Goal: Task Accomplishment & Management: Complete application form

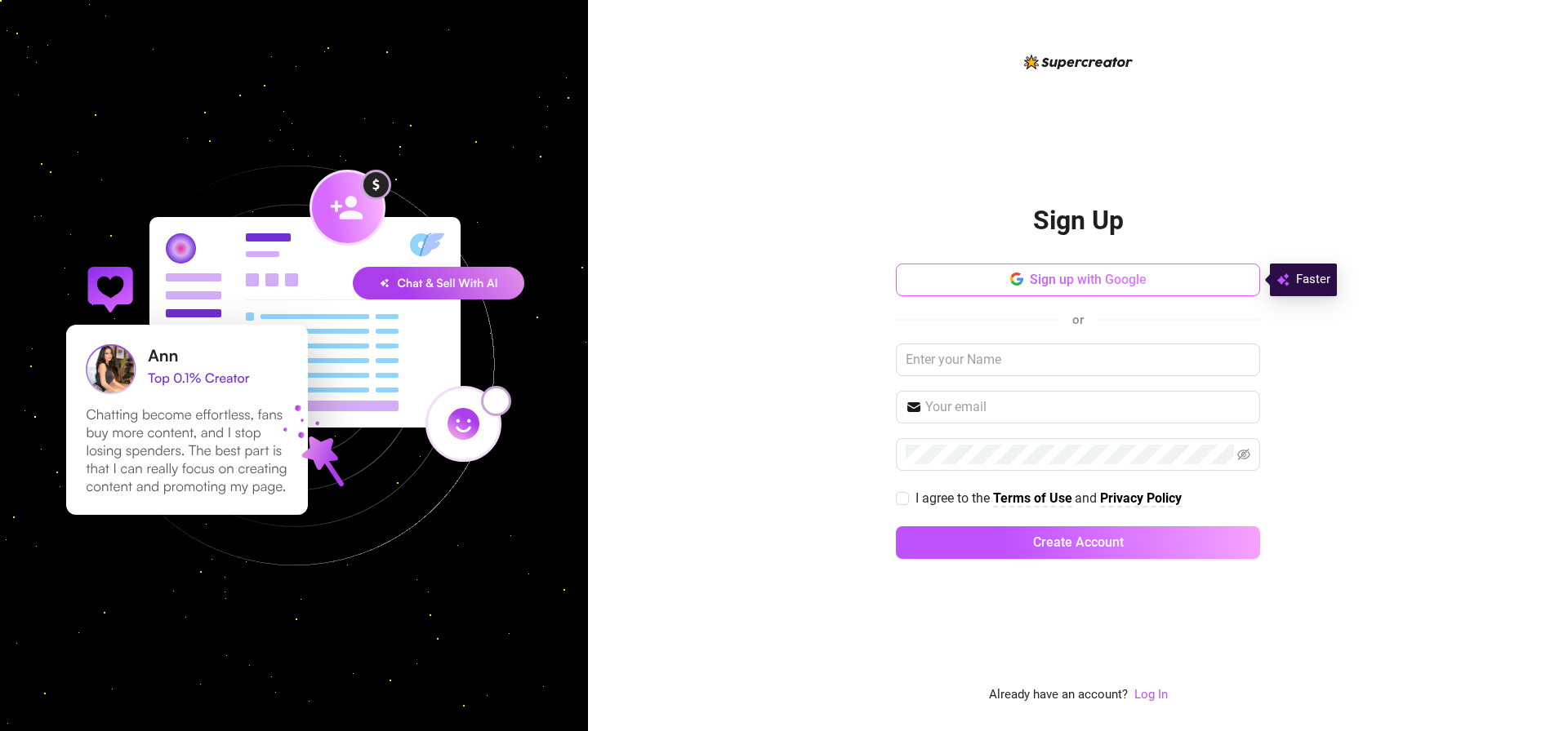
click at [1067, 280] on span "Sign up with Google" at bounding box center [1088, 279] width 117 height 15
click at [1021, 288] on button "Sign up with Google" at bounding box center [1077, 279] width 364 height 33
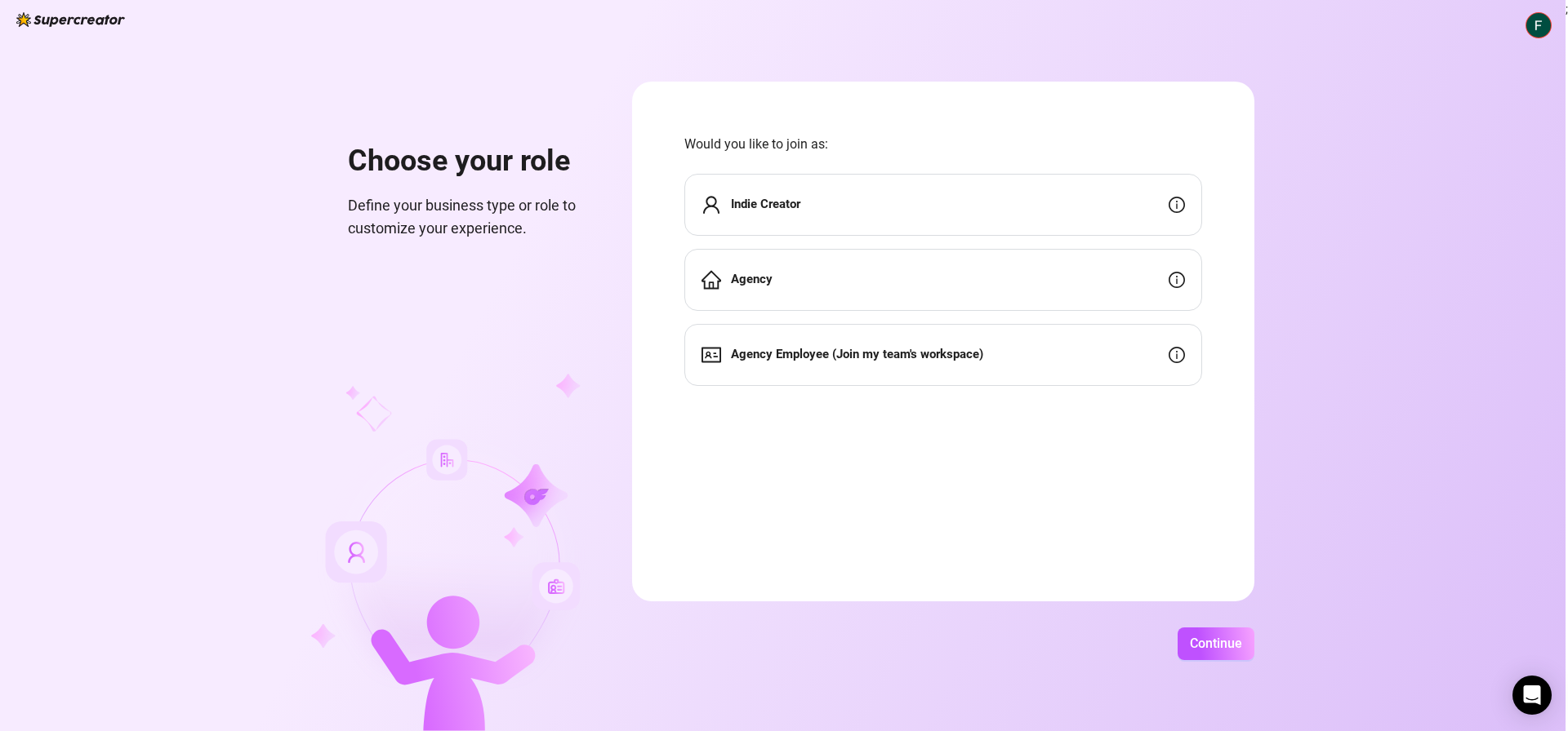
click at [806, 292] on div "Agency" at bounding box center [942, 280] width 517 height 62
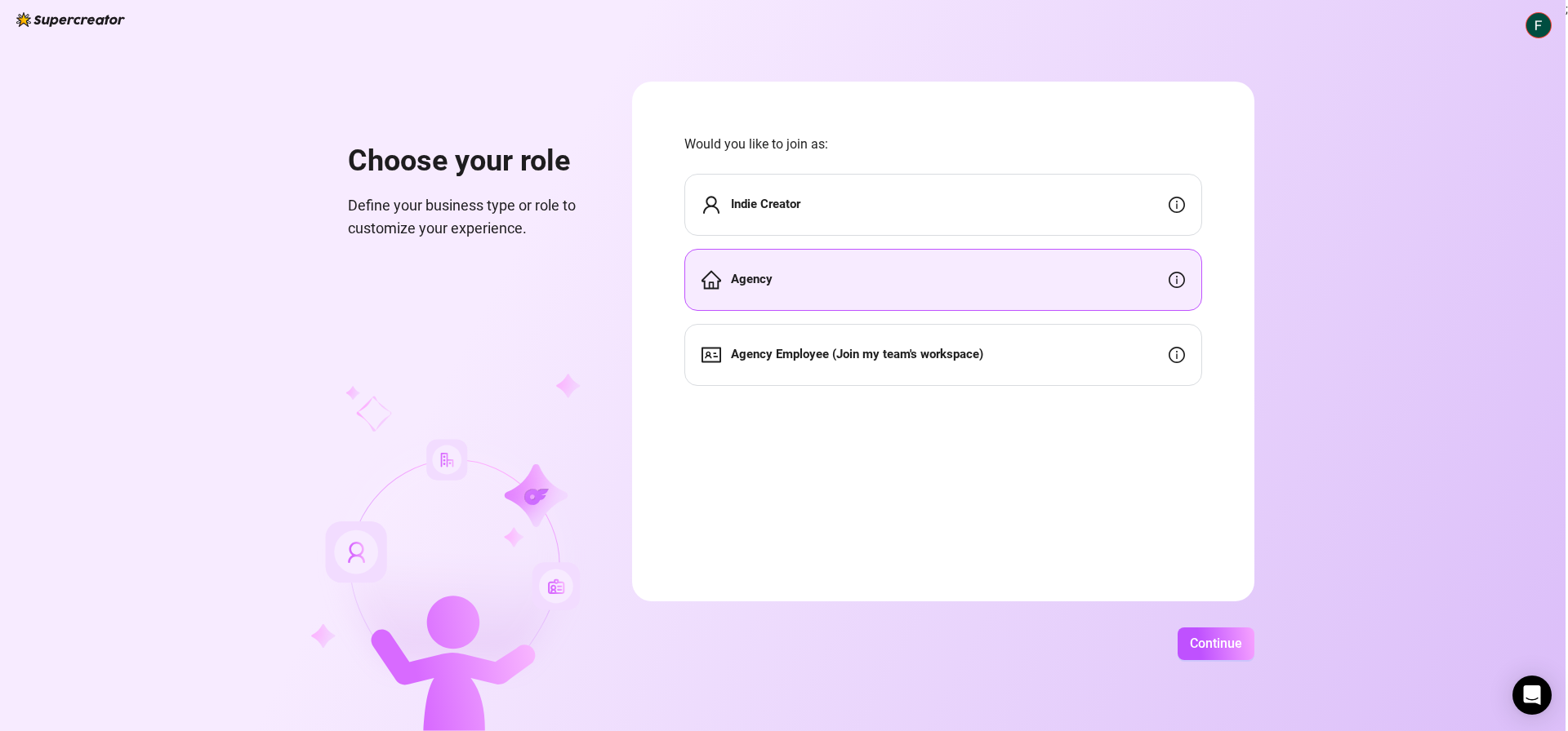
drag, startPoint x: 1103, startPoint y: 551, endPoint x: 1121, endPoint y: 563, distance: 21.6
click at [1104, 554] on form "Would you like to join as: Indie Creator Agency Agency Employee (Join my team's…" at bounding box center [942, 342] width 622 height 520
click at [1201, 632] on button "Continue" at bounding box center [1216, 644] width 76 height 33
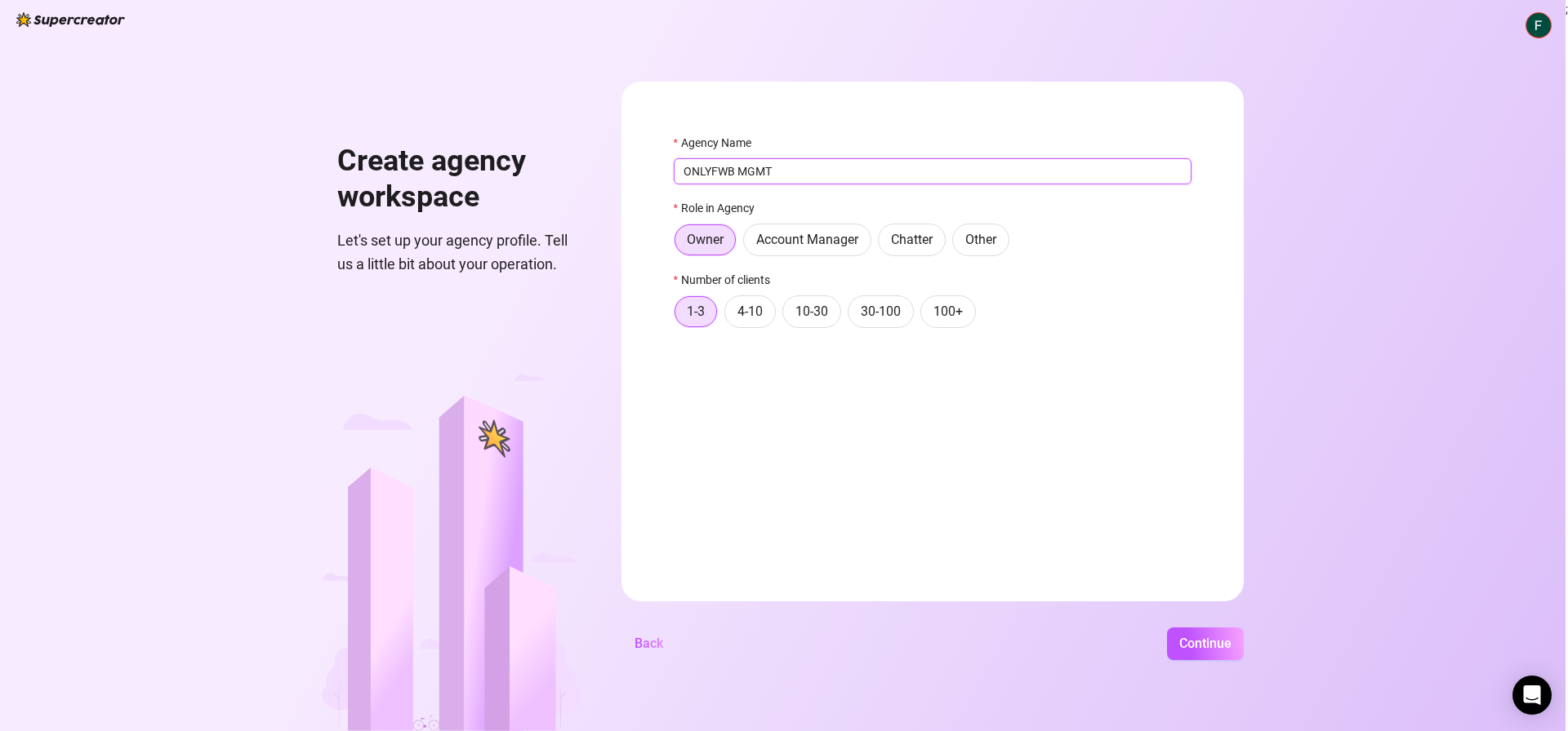
type input "ONLYFWB MGMT"
click at [820, 312] on span "10-30" at bounding box center [811, 310] width 33 height 15
click at [787, 316] on input "10-30" at bounding box center [787, 316] width 0 height 0
click at [1201, 643] on span "Continue" at bounding box center [1205, 643] width 52 height 15
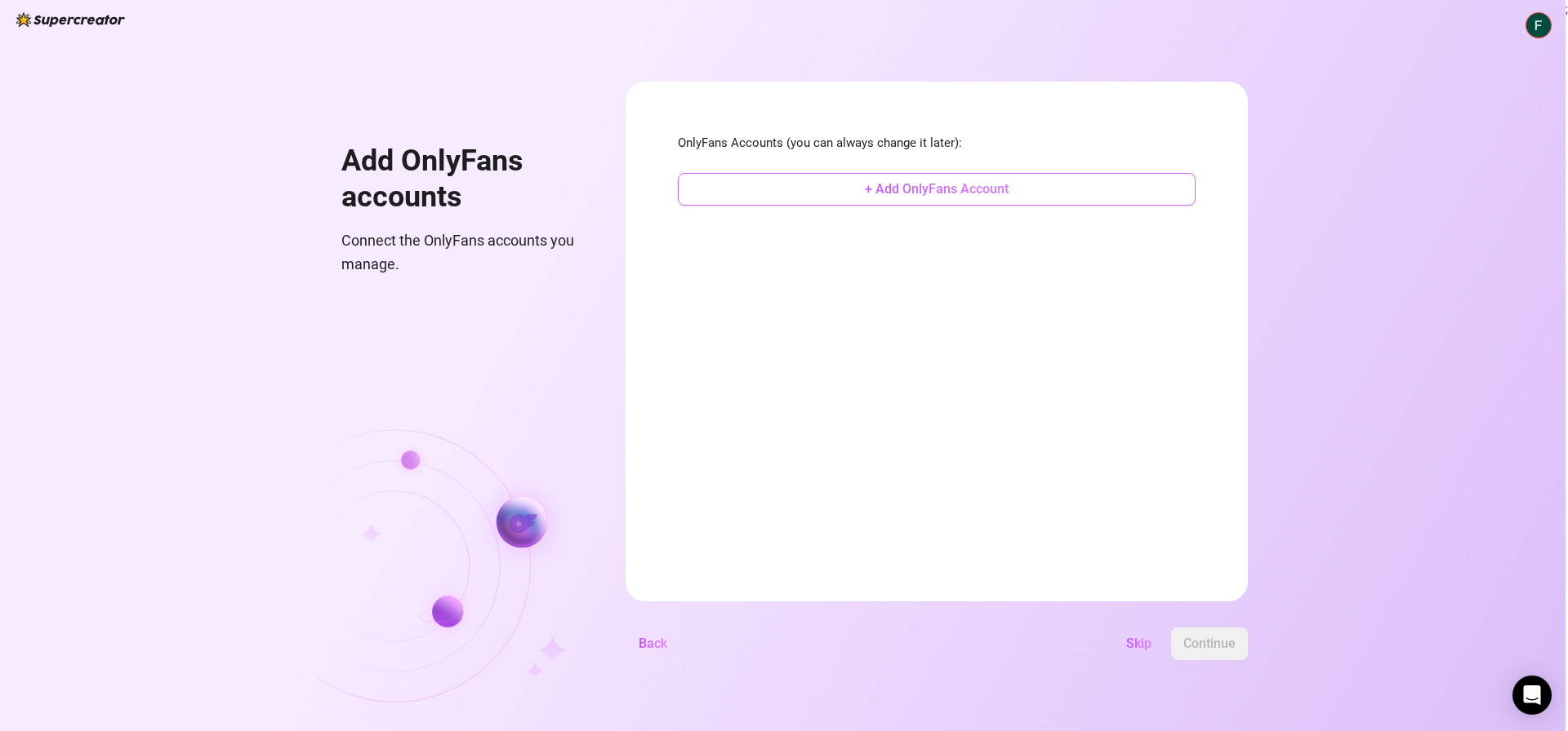
click at [872, 199] on button "+ Add OnlyFans Account" at bounding box center [936, 189] width 517 height 33
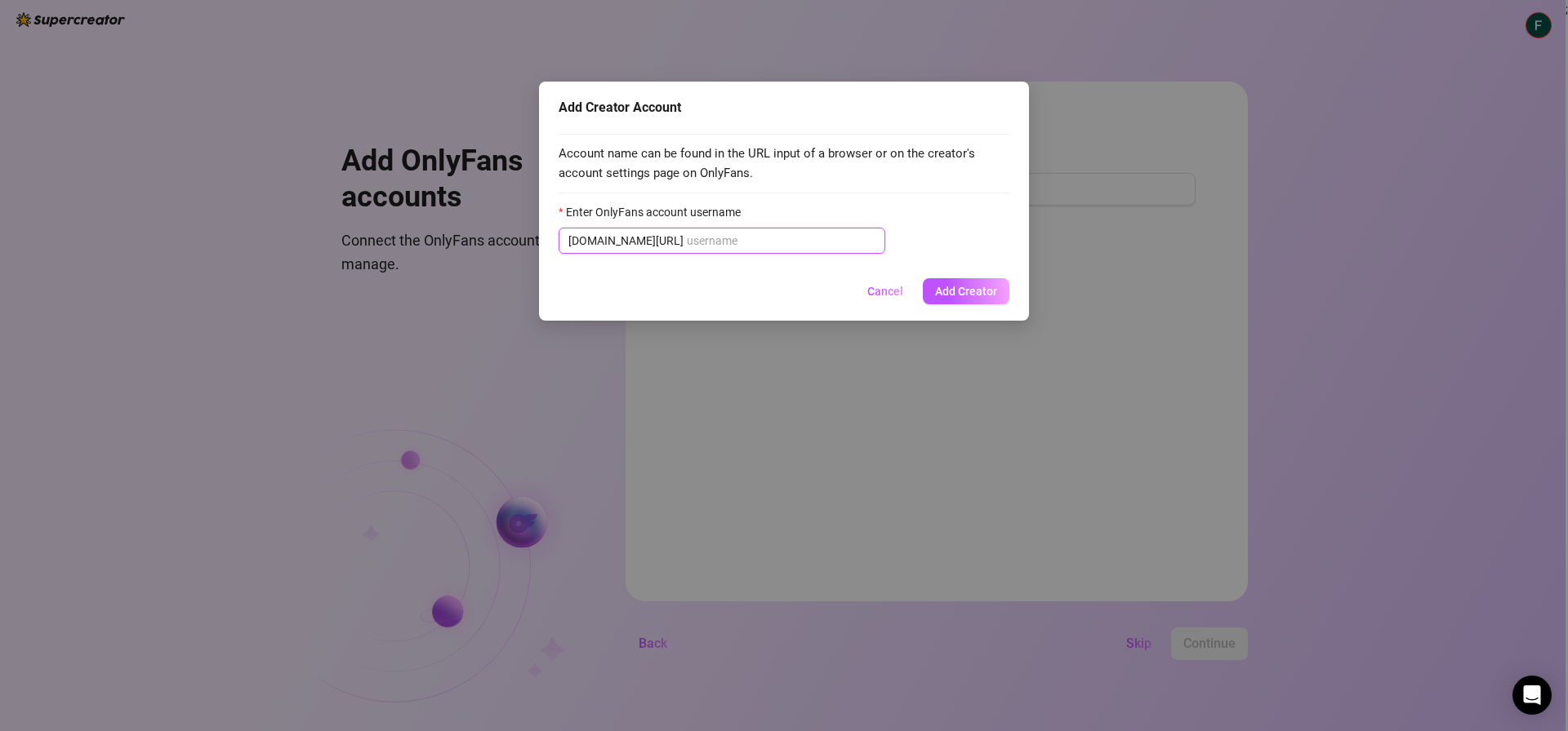
click at [705, 236] on input "Enter OnlyFans account username" at bounding box center [781, 240] width 189 height 18
paste input "jaadeemee"
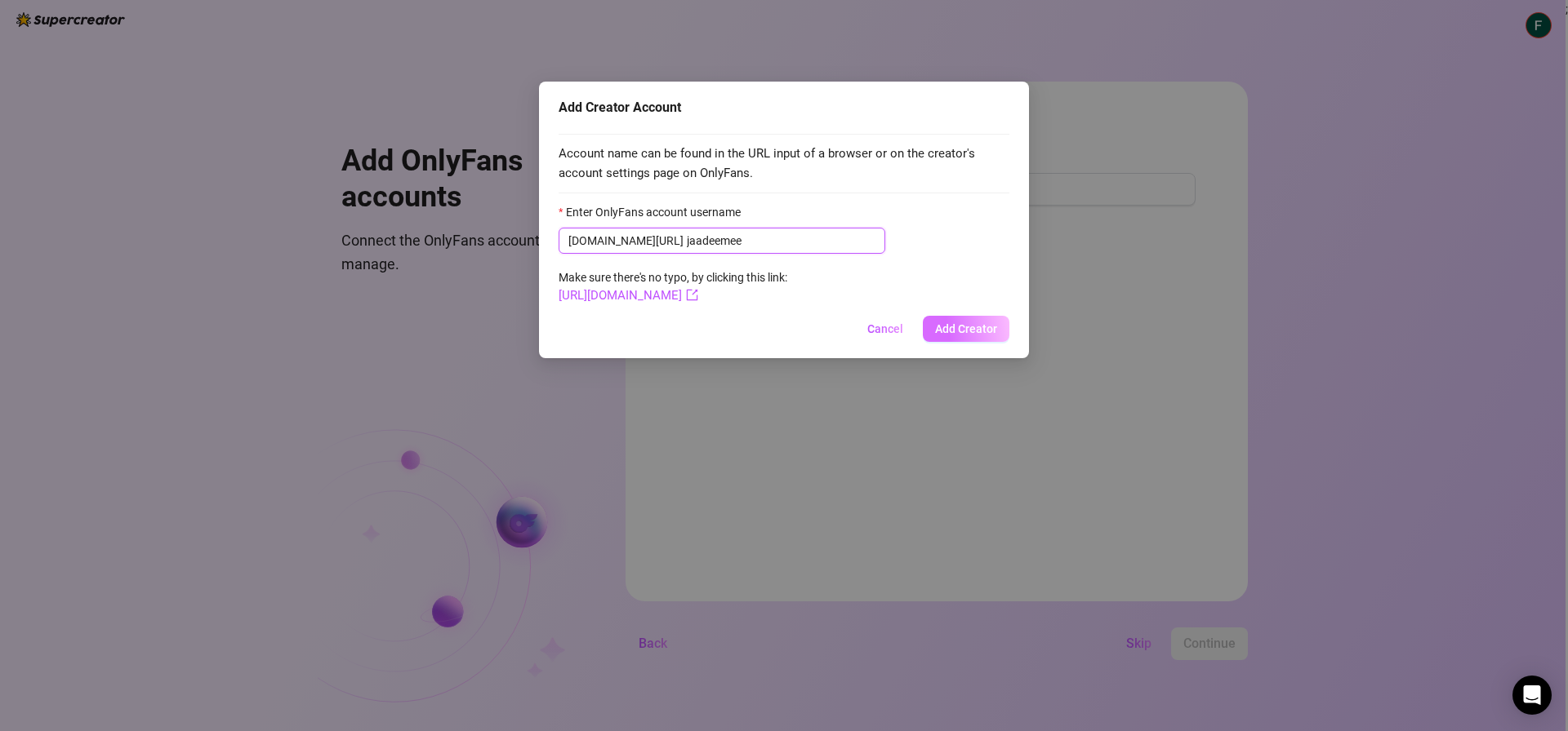
type input "jaadeemee"
click at [974, 333] on span "Add Creator" at bounding box center [965, 328] width 62 height 13
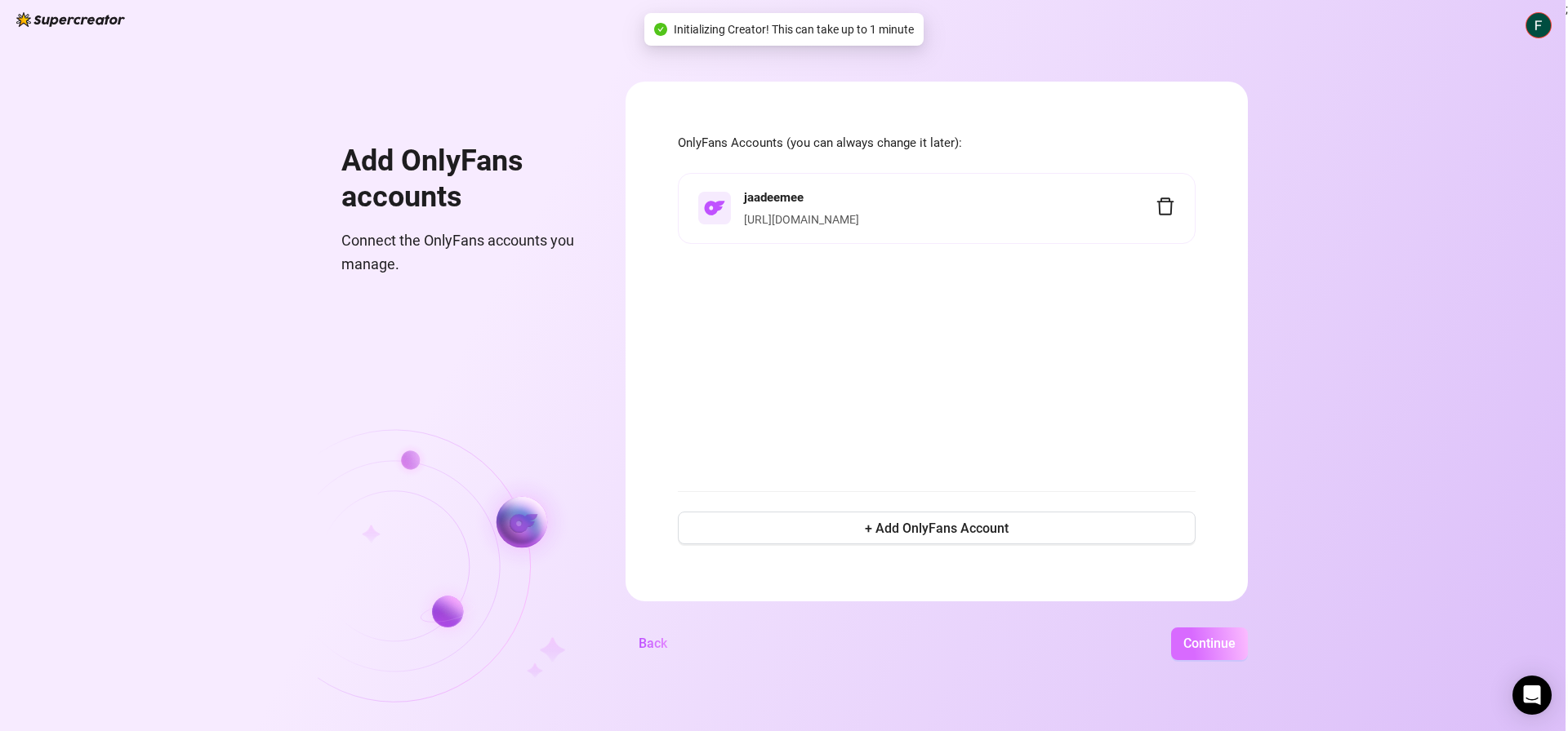
click at [1202, 648] on span "Continue" at bounding box center [1209, 643] width 52 height 15
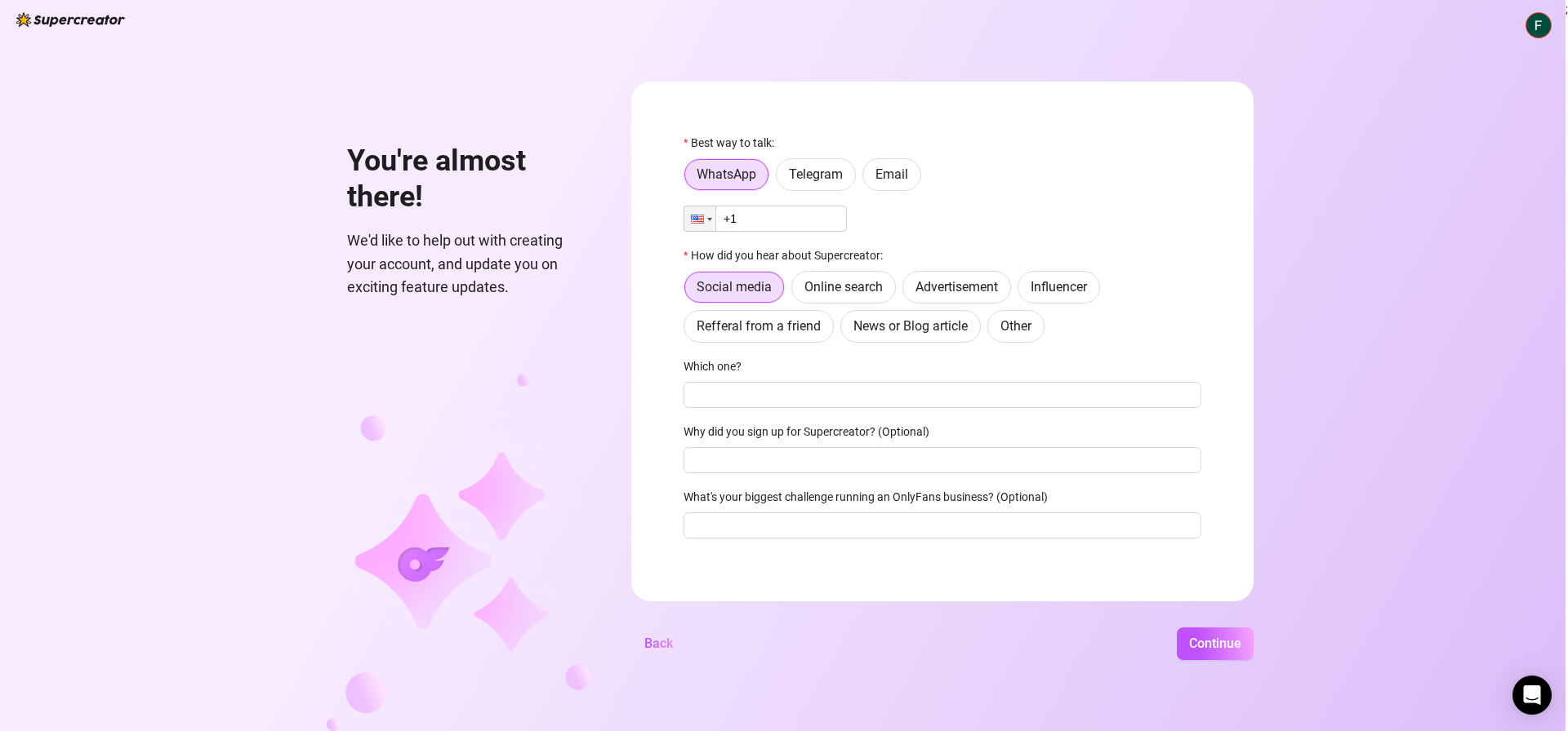
drag, startPoint x: 779, startPoint y: 217, endPoint x: 748, endPoint y: 217, distance: 31.0
click at [748, 217] on input "+1" at bounding box center [765, 218] width 163 height 26
click at [689, 221] on div at bounding box center [699, 219] width 31 height 25
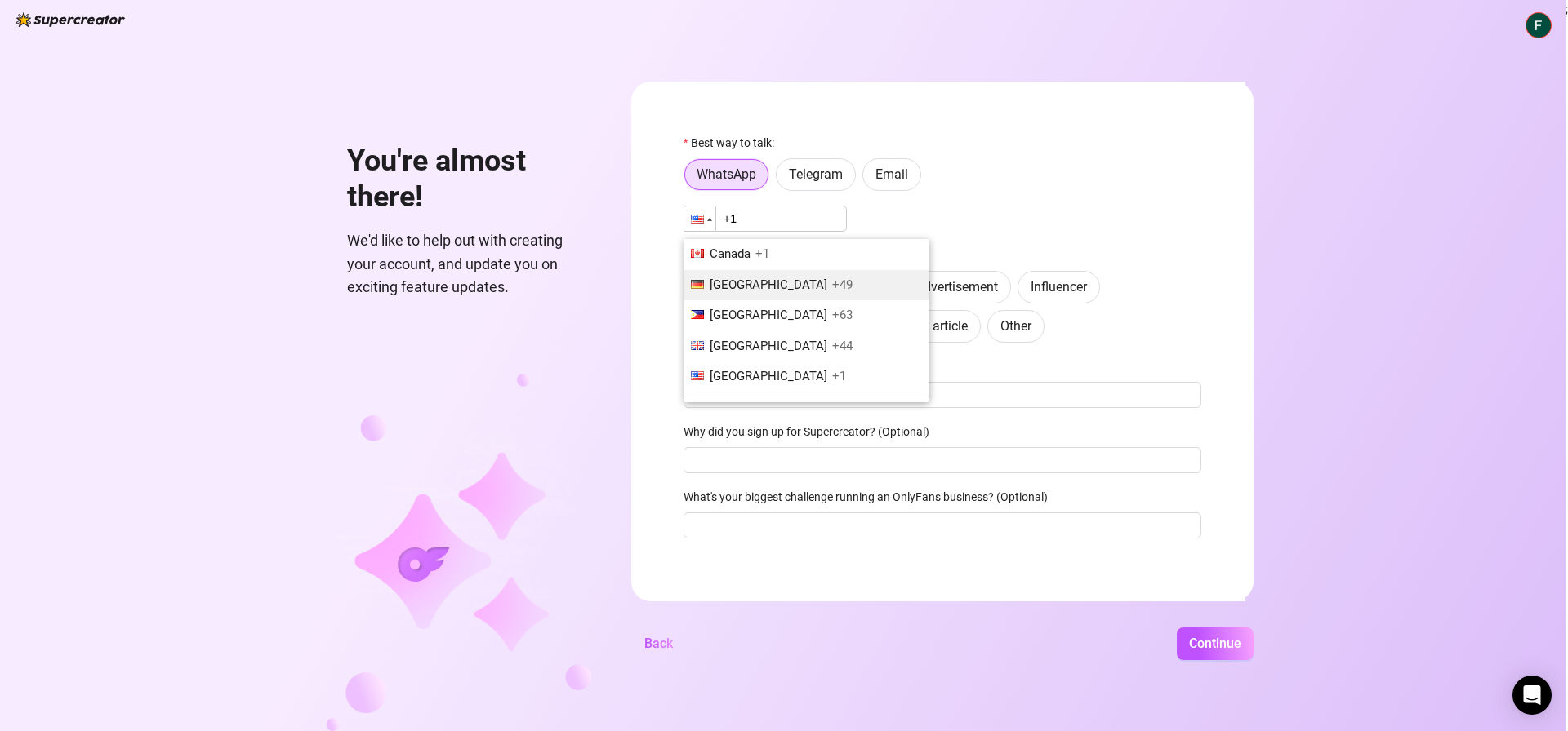
scroll to position [373, 0]
click at [729, 318] on span "[GEOGRAPHIC_DATA]" at bounding box center [768, 319] width 117 height 15
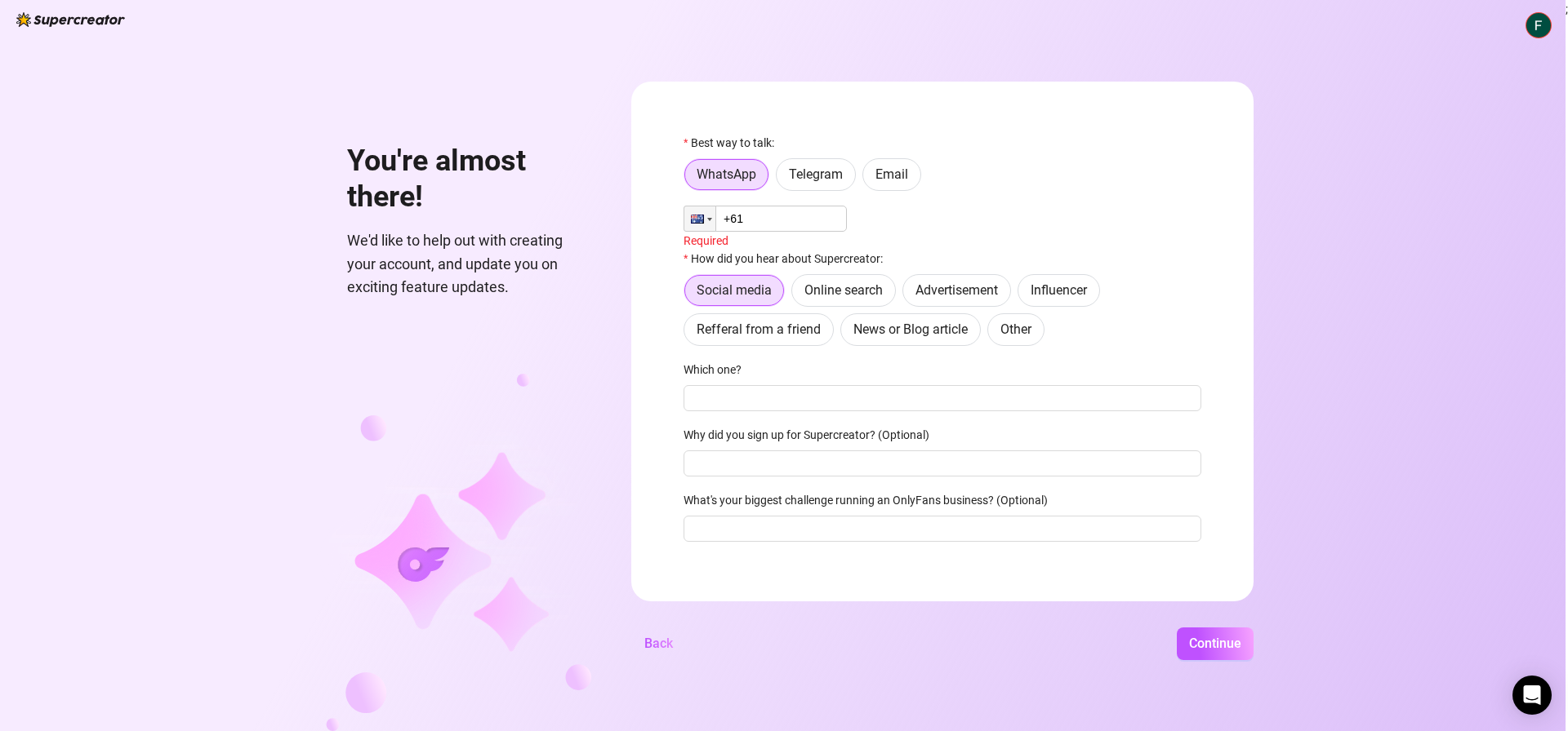
click at [767, 216] on input "+61" at bounding box center [765, 218] width 163 height 26
type input "[PHONE_NUMBER]"
click at [743, 398] on input "Which one?" at bounding box center [942, 395] width 517 height 26
click at [1192, 648] on span "Continue" at bounding box center [1215, 643] width 52 height 15
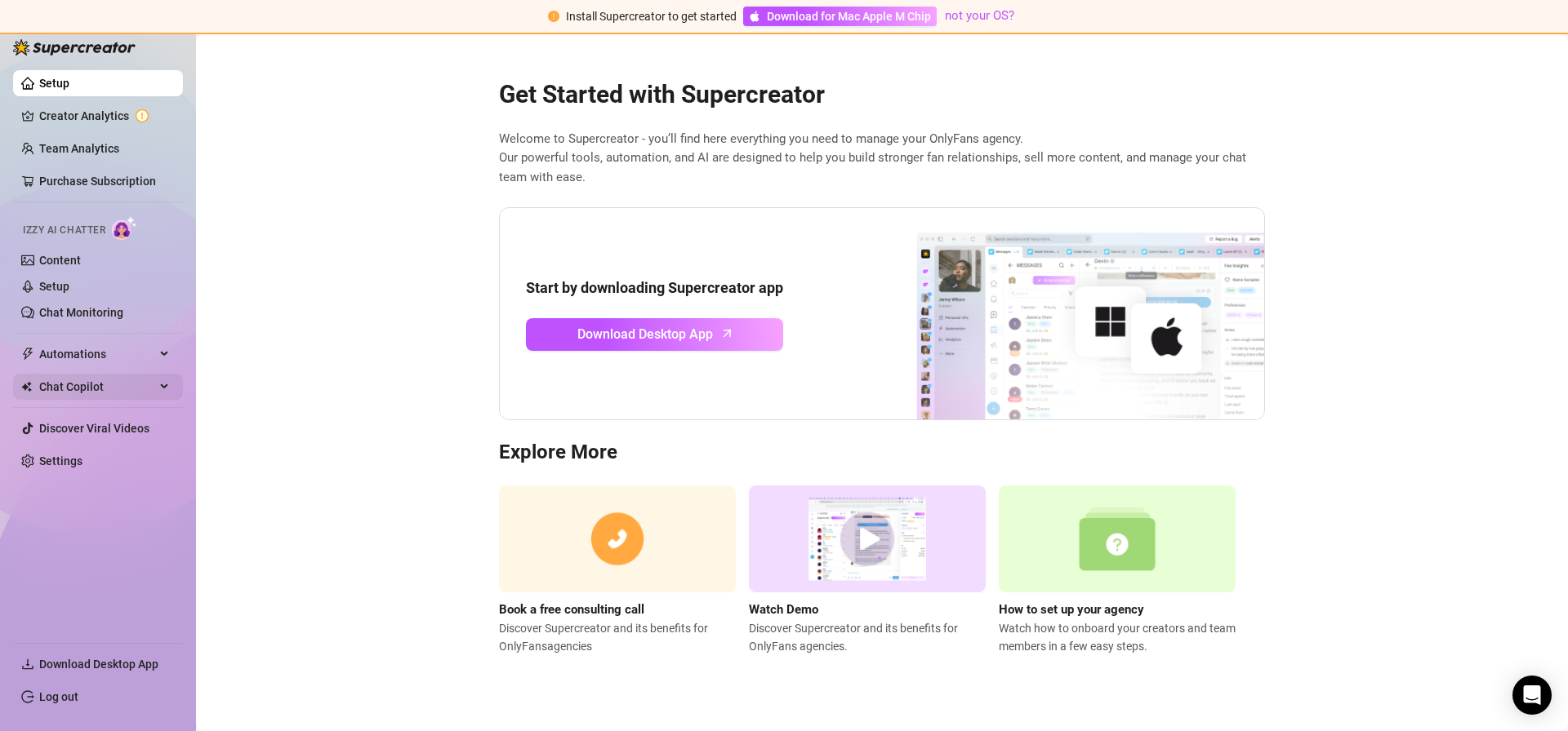
click at [131, 389] on span "Chat Copilot" at bounding box center [97, 386] width 116 height 26
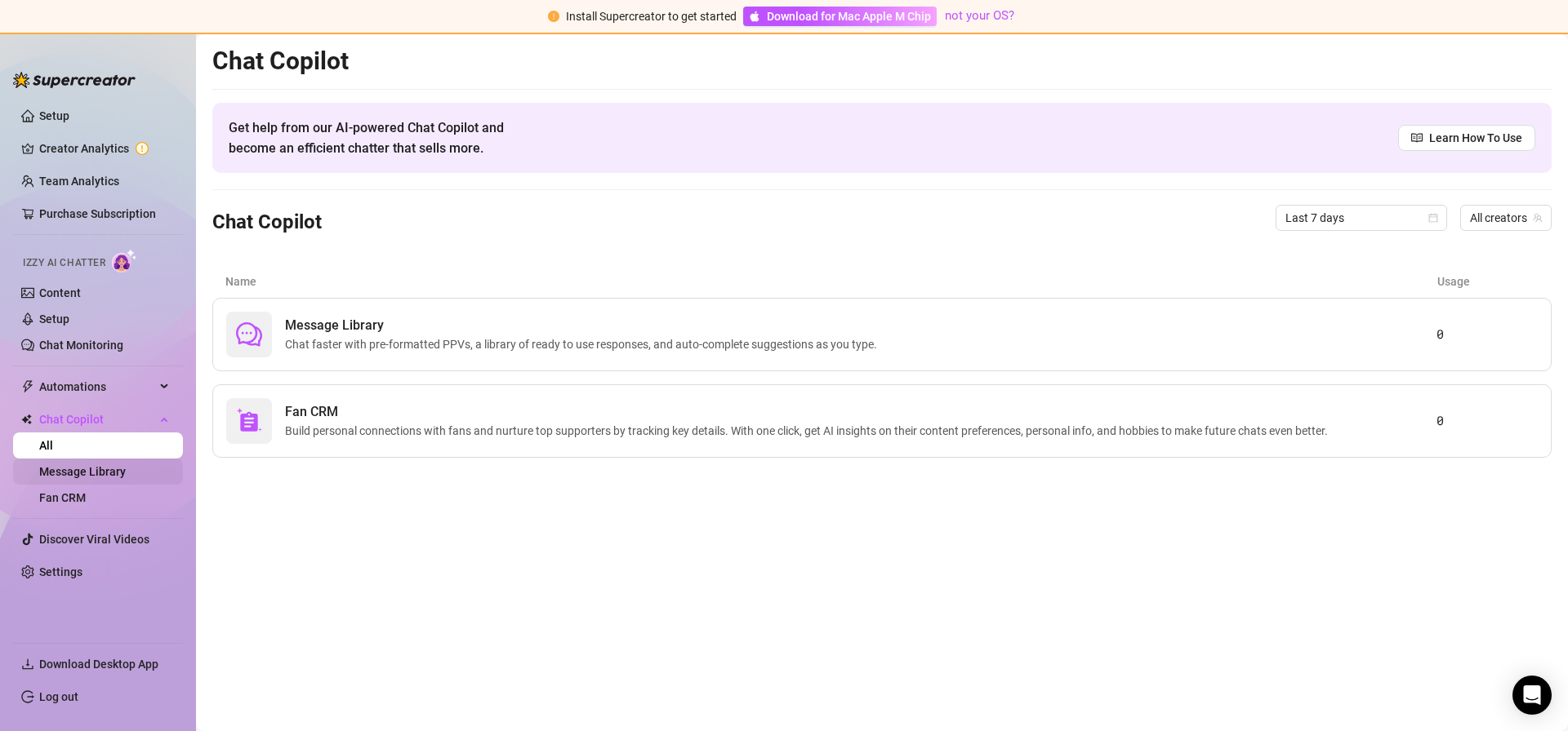
click at [83, 473] on link "Message Library" at bounding box center [83, 471] width 87 height 13
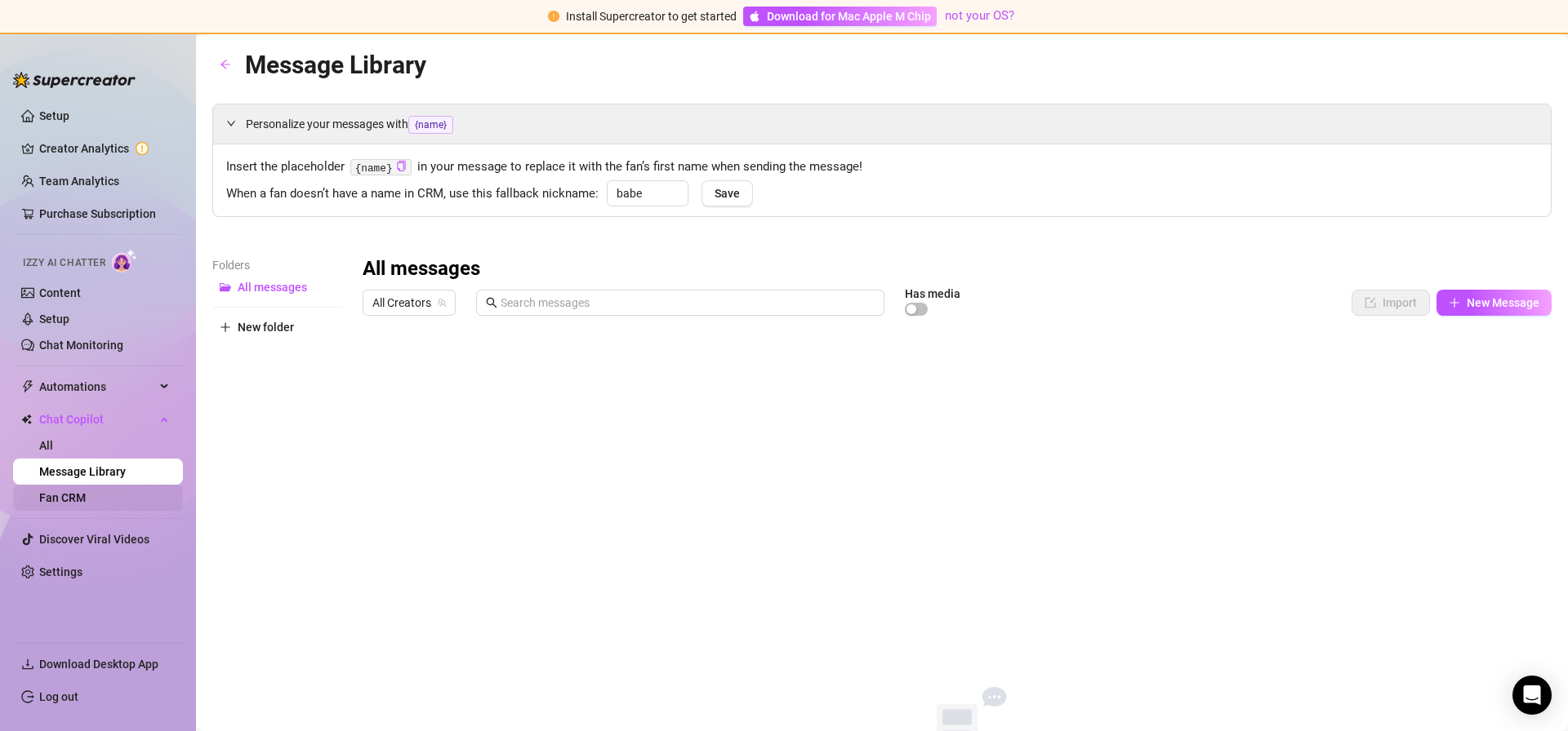
click at [65, 504] on link "Fan CRM" at bounding box center [62, 498] width 46 height 13
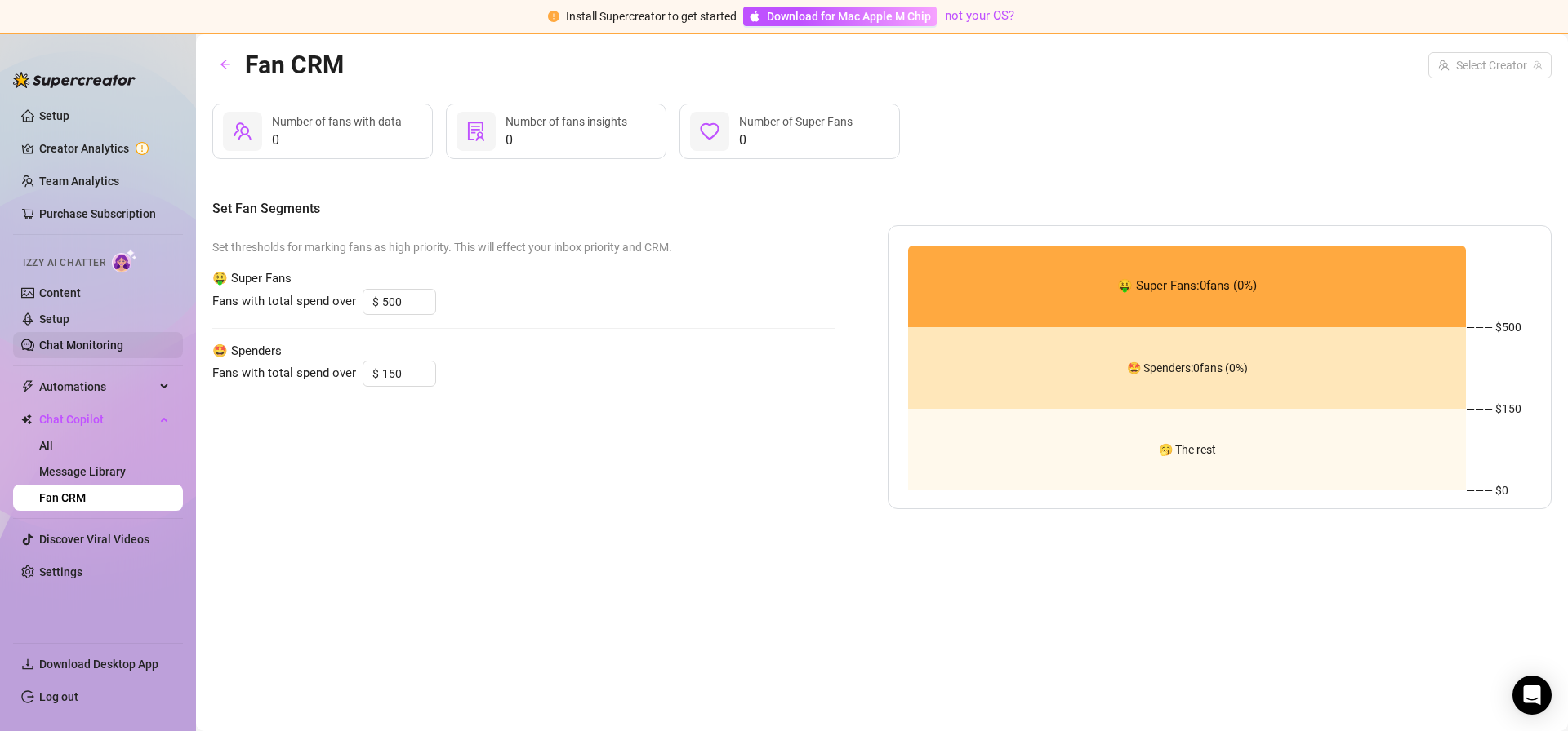
click at [111, 345] on link "Chat Monitoring" at bounding box center [81, 345] width 84 height 13
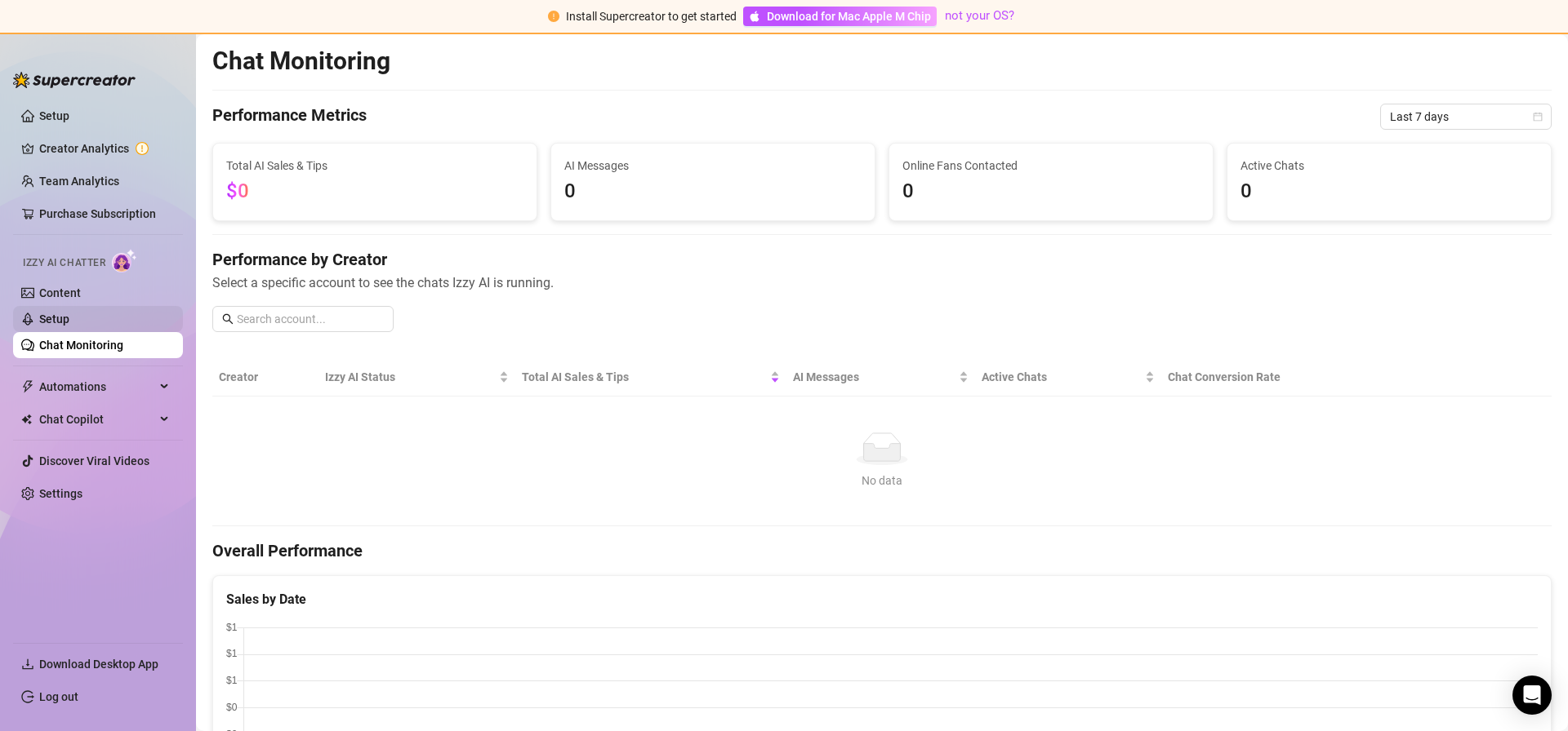
click at [69, 325] on link "Setup" at bounding box center [54, 318] width 30 height 13
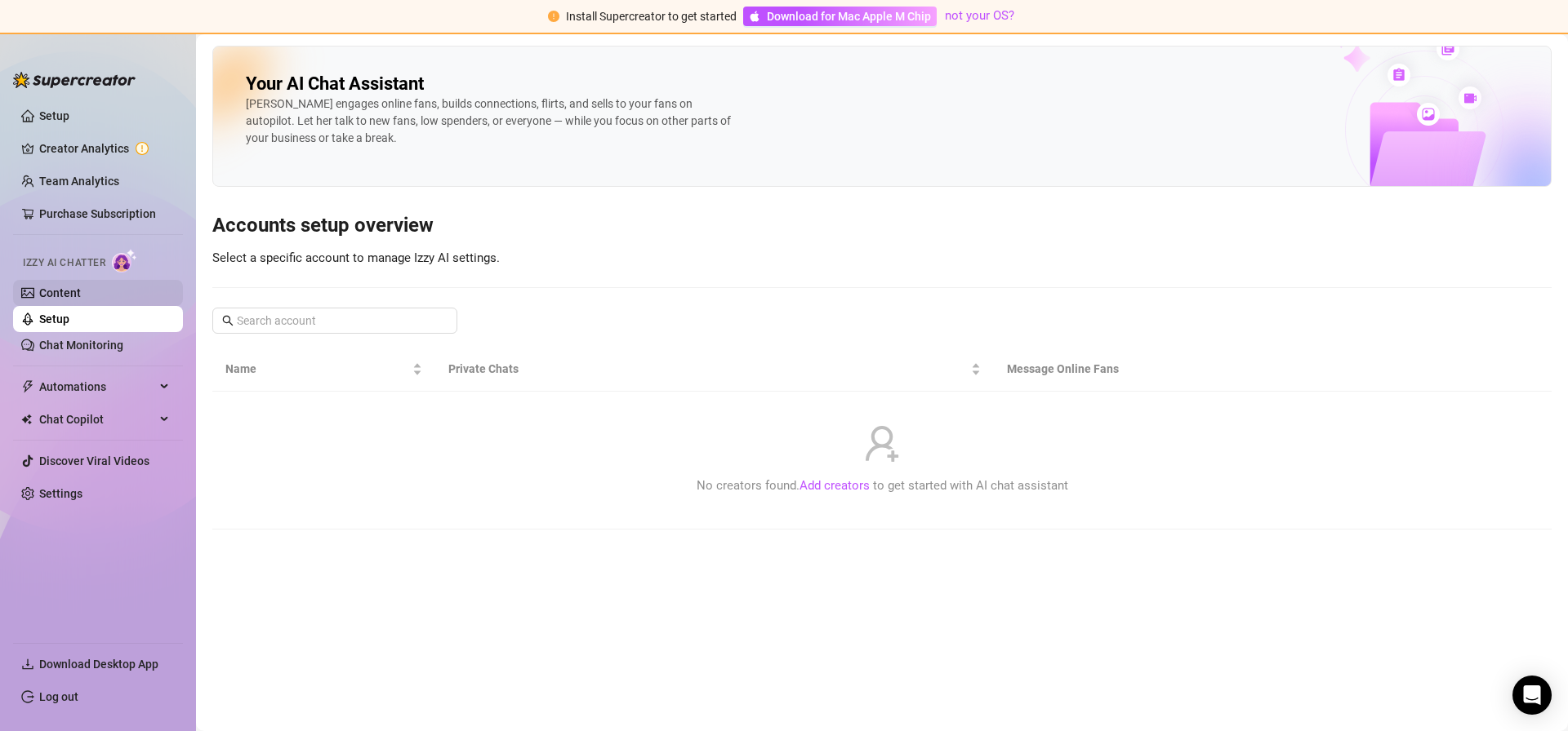
click at [81, 295] on link "Content" at bounding box center [59, 293] width 42 height 13
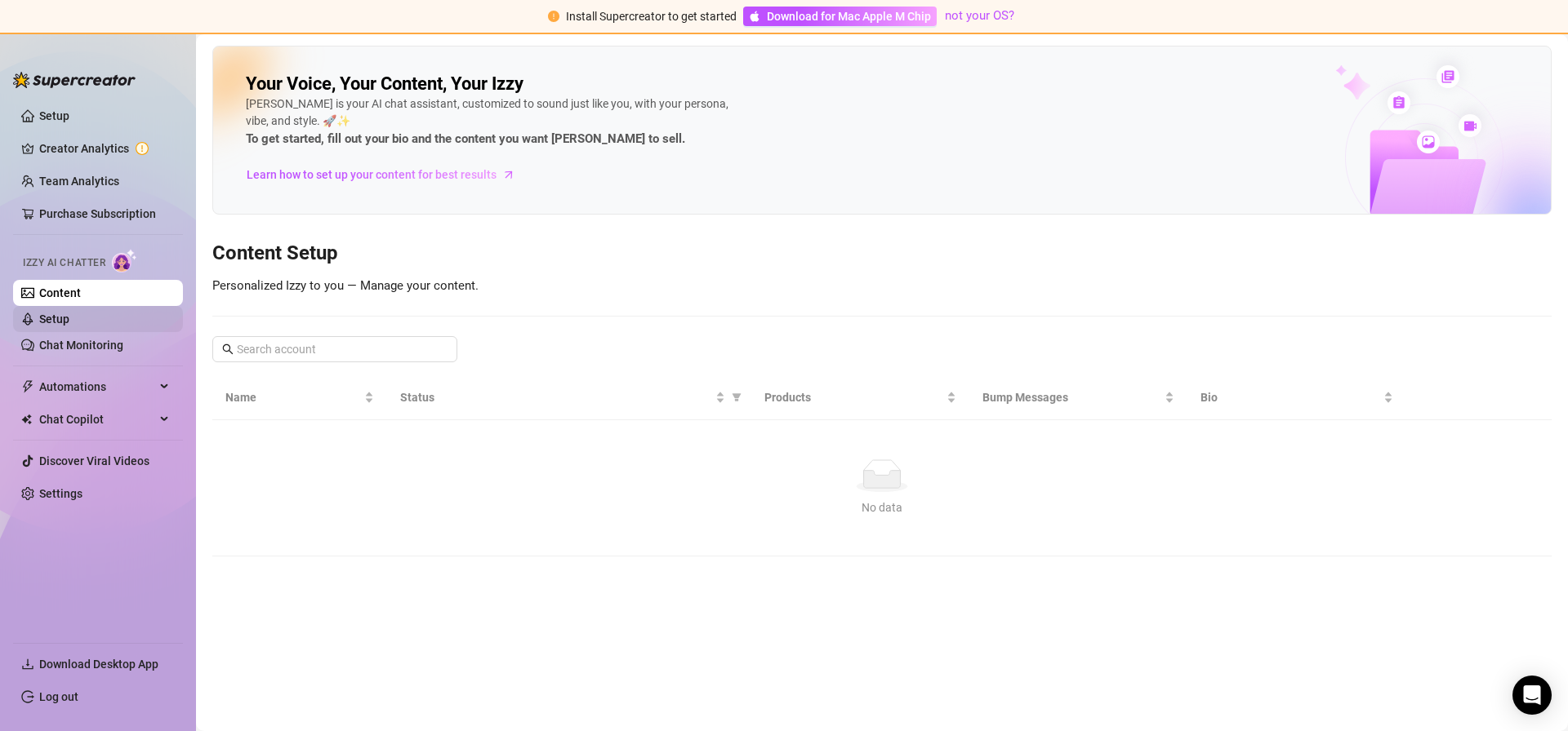
click at [69, 318] on link "Setup" at bounding box center [54, 318] width 30 height 13
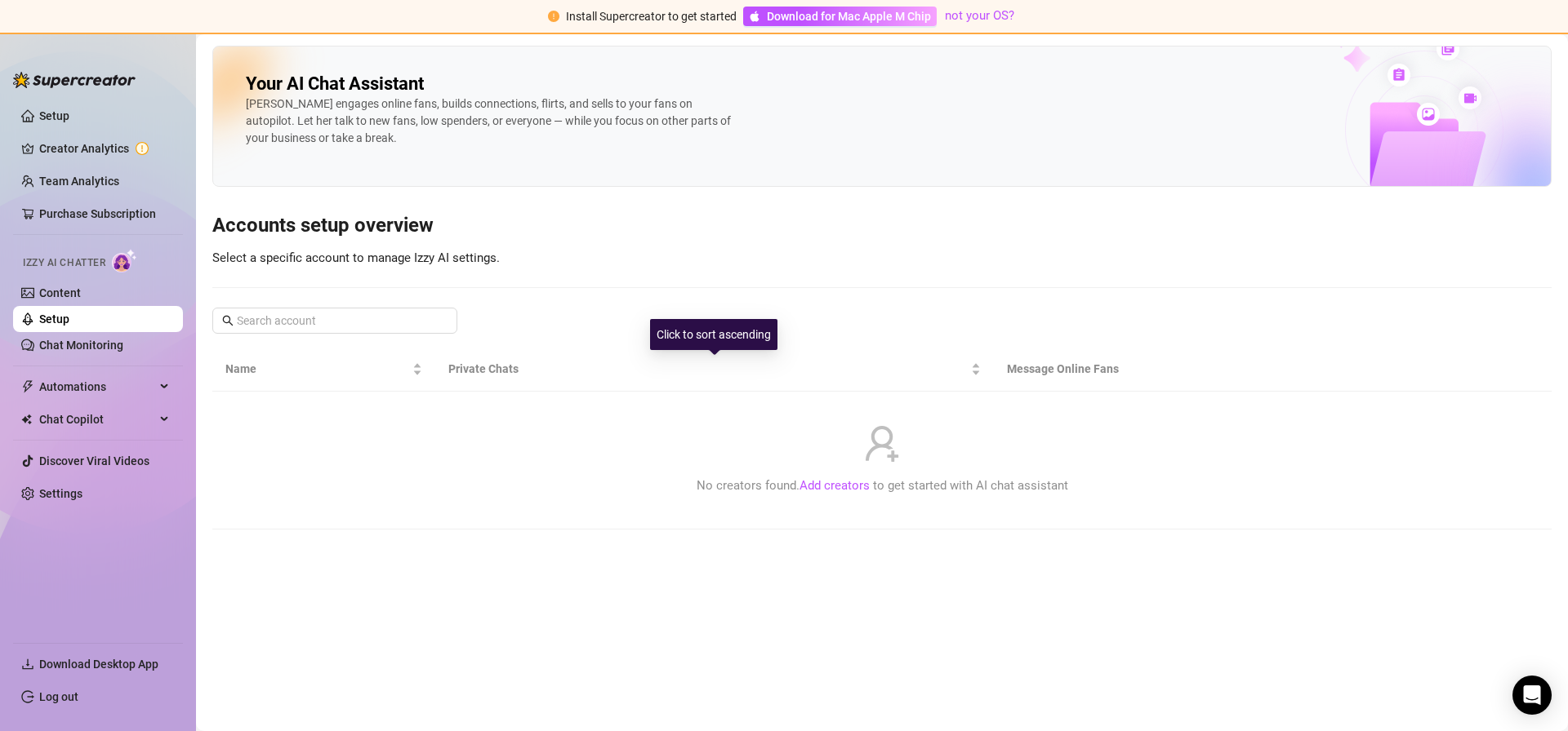
click at [893, 378] on div "Private Chats" at bounding box center [713, 369] width 532 height 18
click at [839, 485] on link "Add creators" at bounding box center [834, 485] width 70 height 15
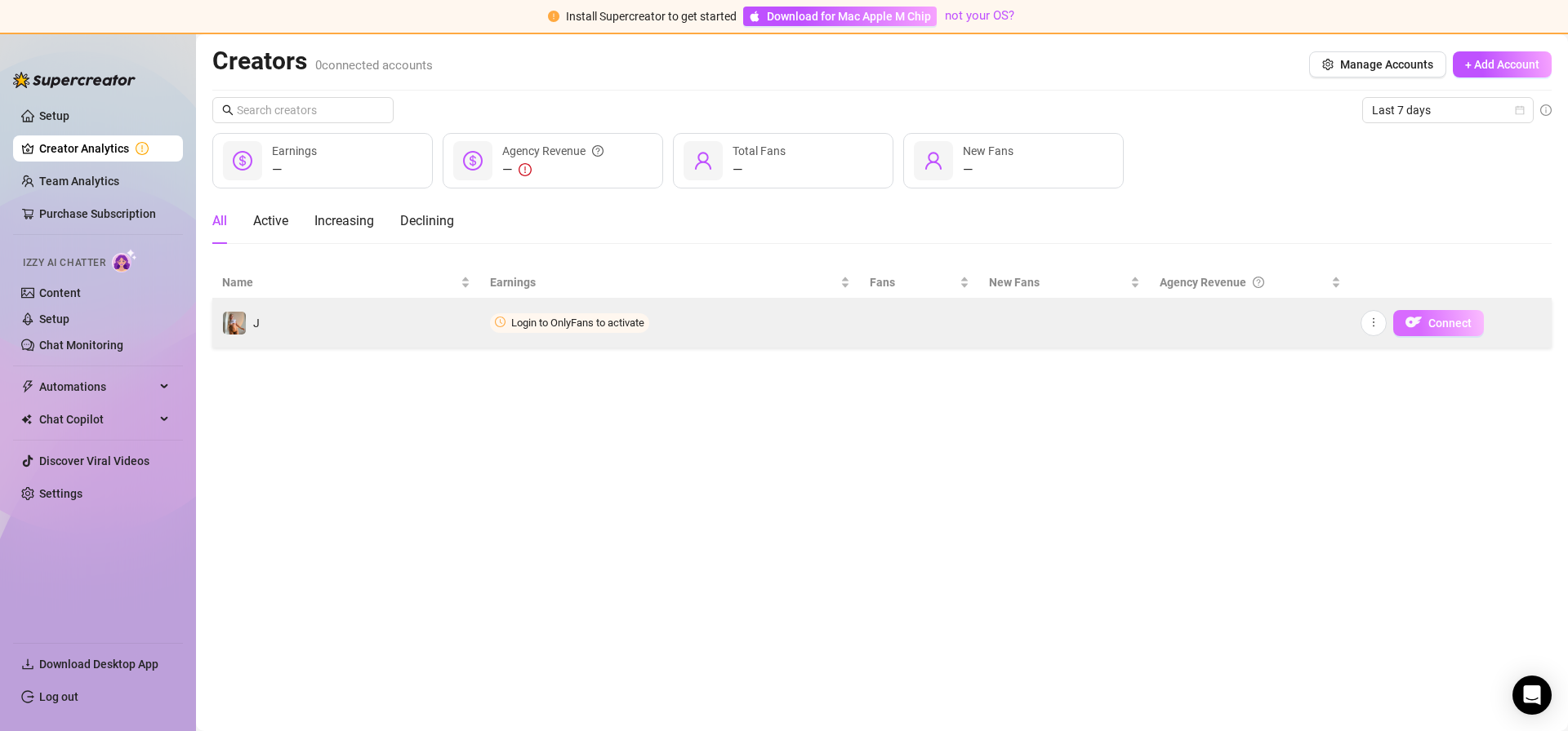
click at [1415, 326] on img "button" at bounding box center [1413, 322] width 16 height 16
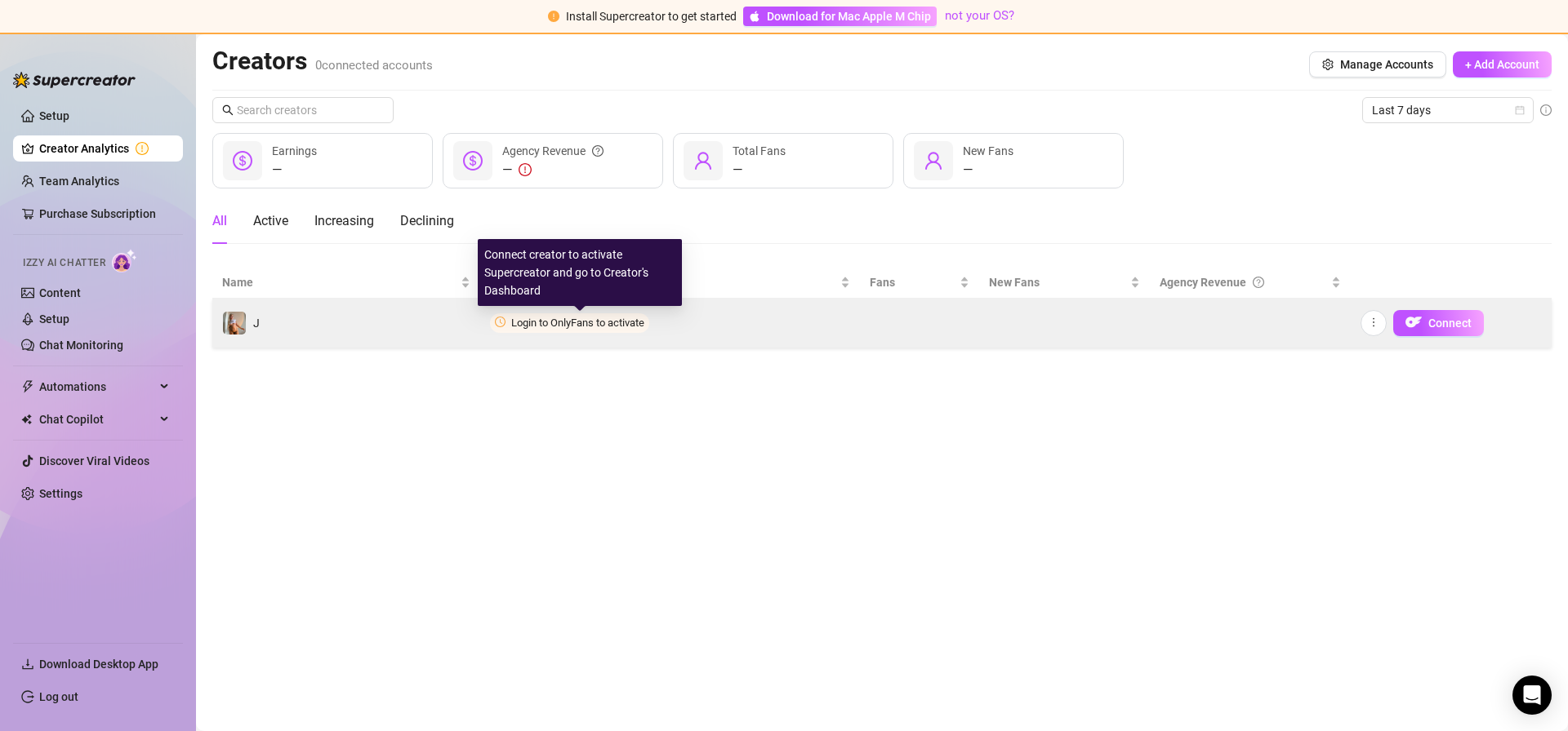
click at [591, 323] on span "Login to OnlyFans to activate" at bounding box center [578, 323] width 133 height 12
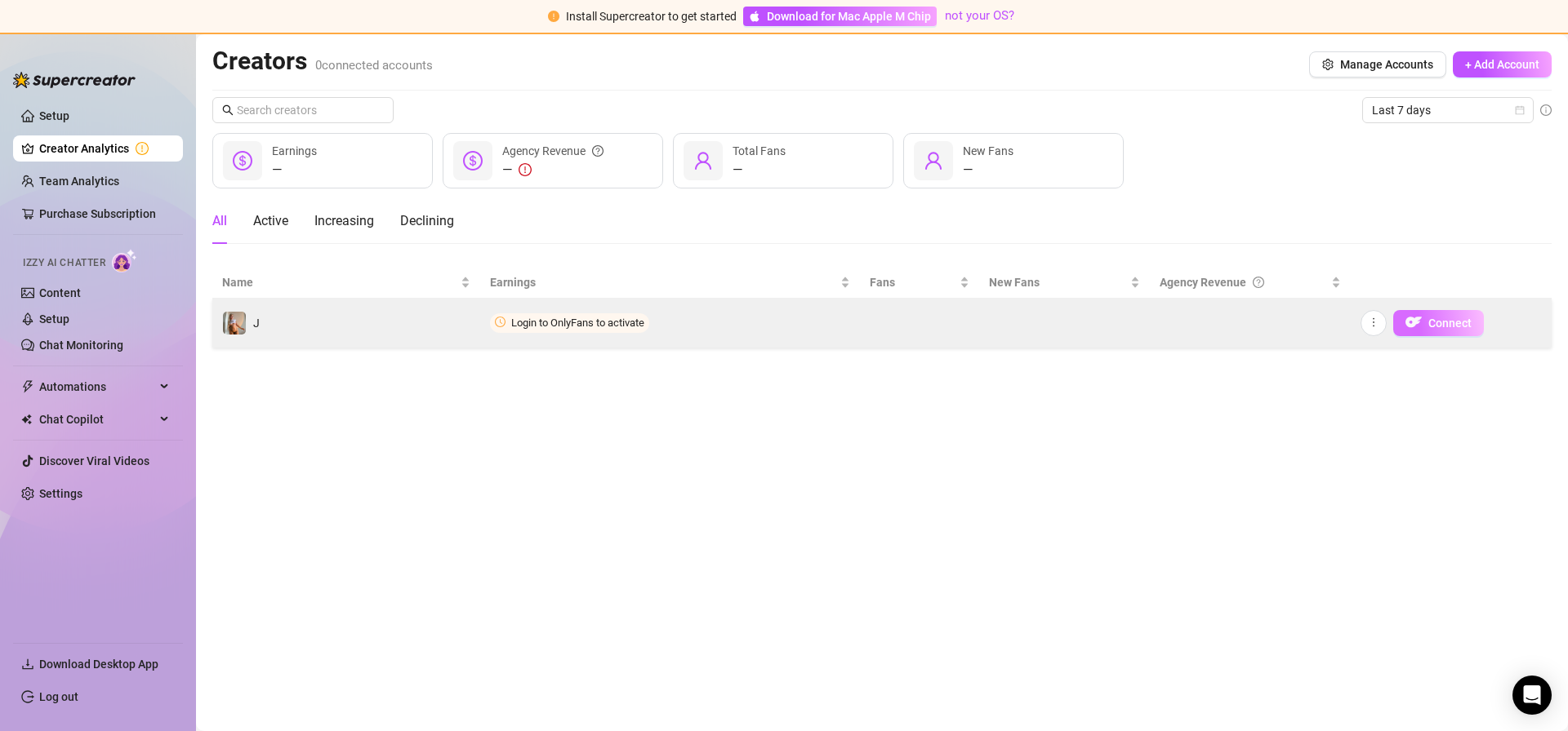
click at [1446, 325] on span "Connect" at bounding box center [1449, 323] width 43 height 13
click at [1430, 326] on span "Connect" at bounding box center [1449, 323] width 43 height 13
click at [1367, 321] on icon "more" at bounding box center [1373, 322] width 12 height 12
click at [1240, 327] on td at bounding box center [1249, 323] width 201 height 49
click at [1185, 326] on td at bounding box center [1249, 323] width 201 height 49
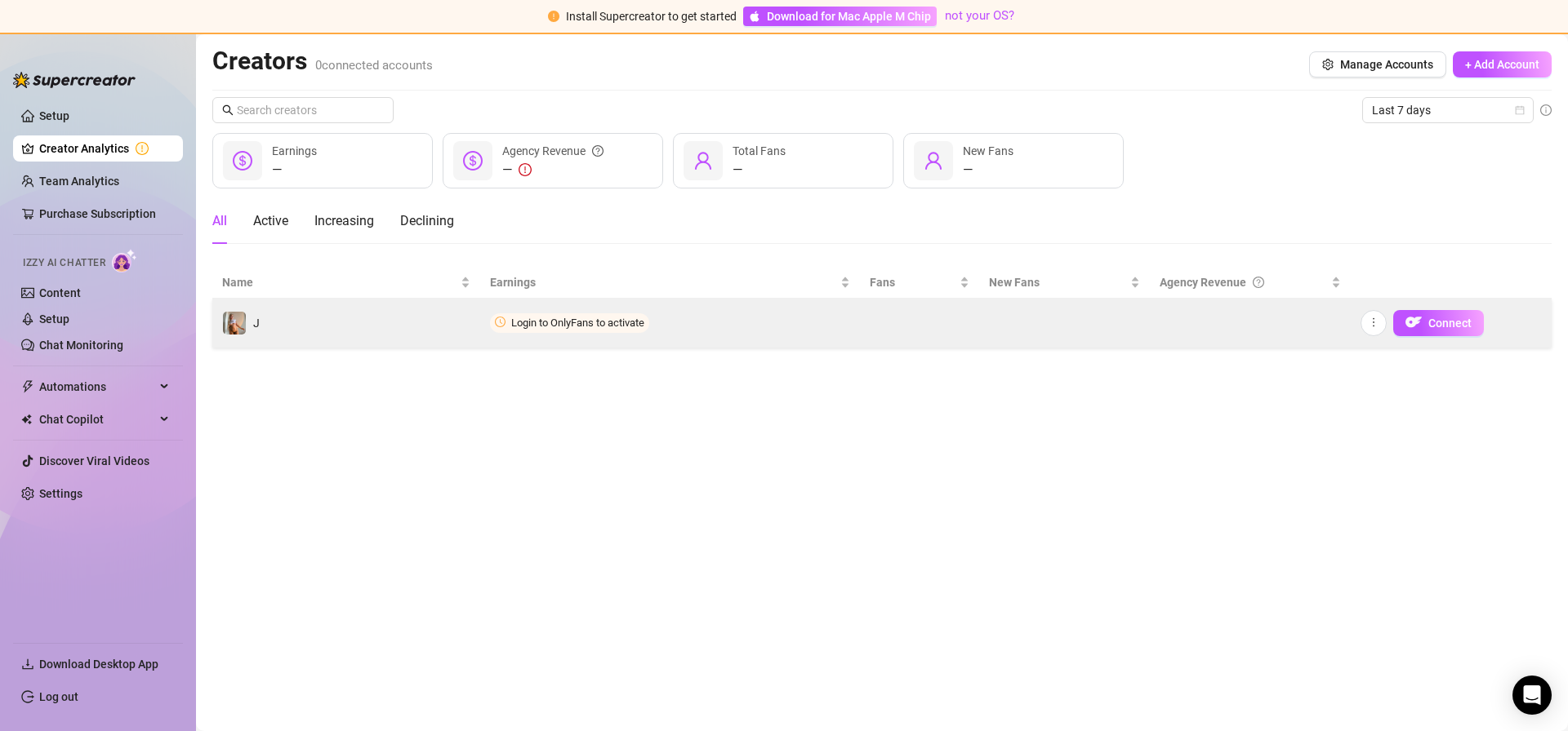
drag, startPoint x: 1185, startPoint y: 326, endPoint x: 1167, endPoint y: 326, distance: 18.0
click at [1185, 326] on td at bounding box center [1249, 323] width 201 height 49
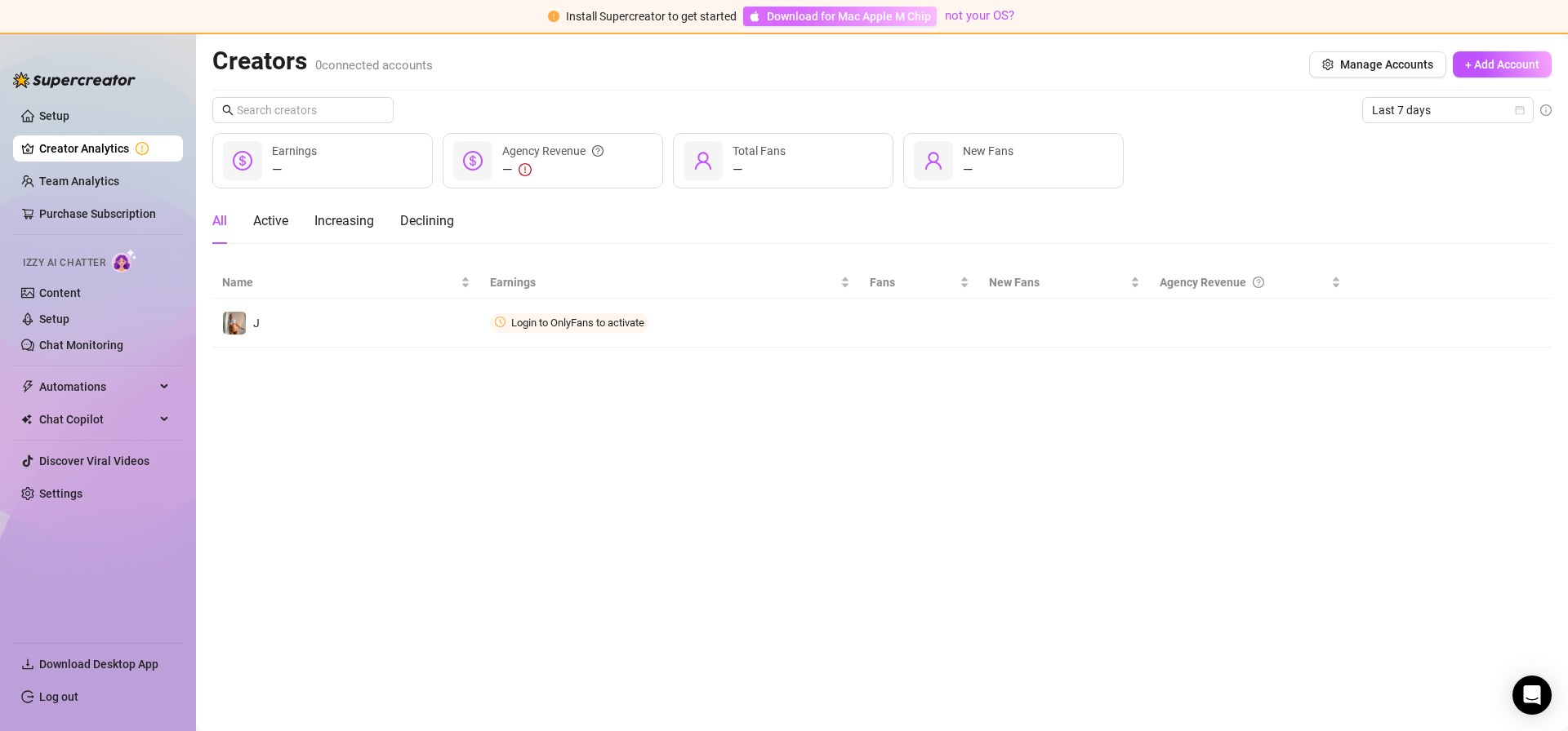
click at [780, 19] on span "Download for Mac Apple M Chip" at bounding box center [848, 16] width 164 height 18
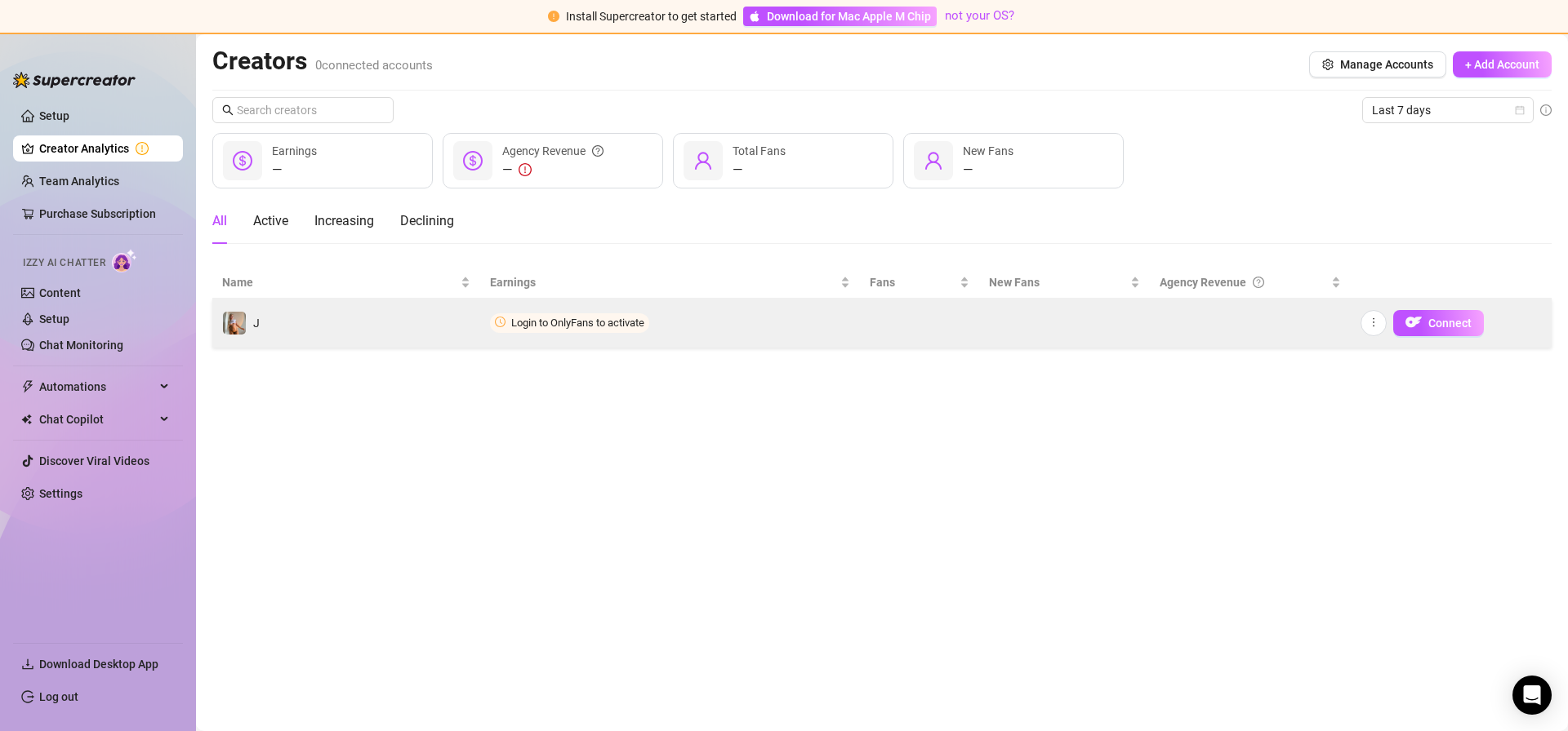
click at [1106, 339] on td at bounding box center [1064, 323] width 170 height 49
click at [1458, 321] on span "Connect" at bounding box center [1449, 323] width 43 height 13
click at [1451, 322] on span "Connect" at bounding box center [1449, 323] width 43 height 13
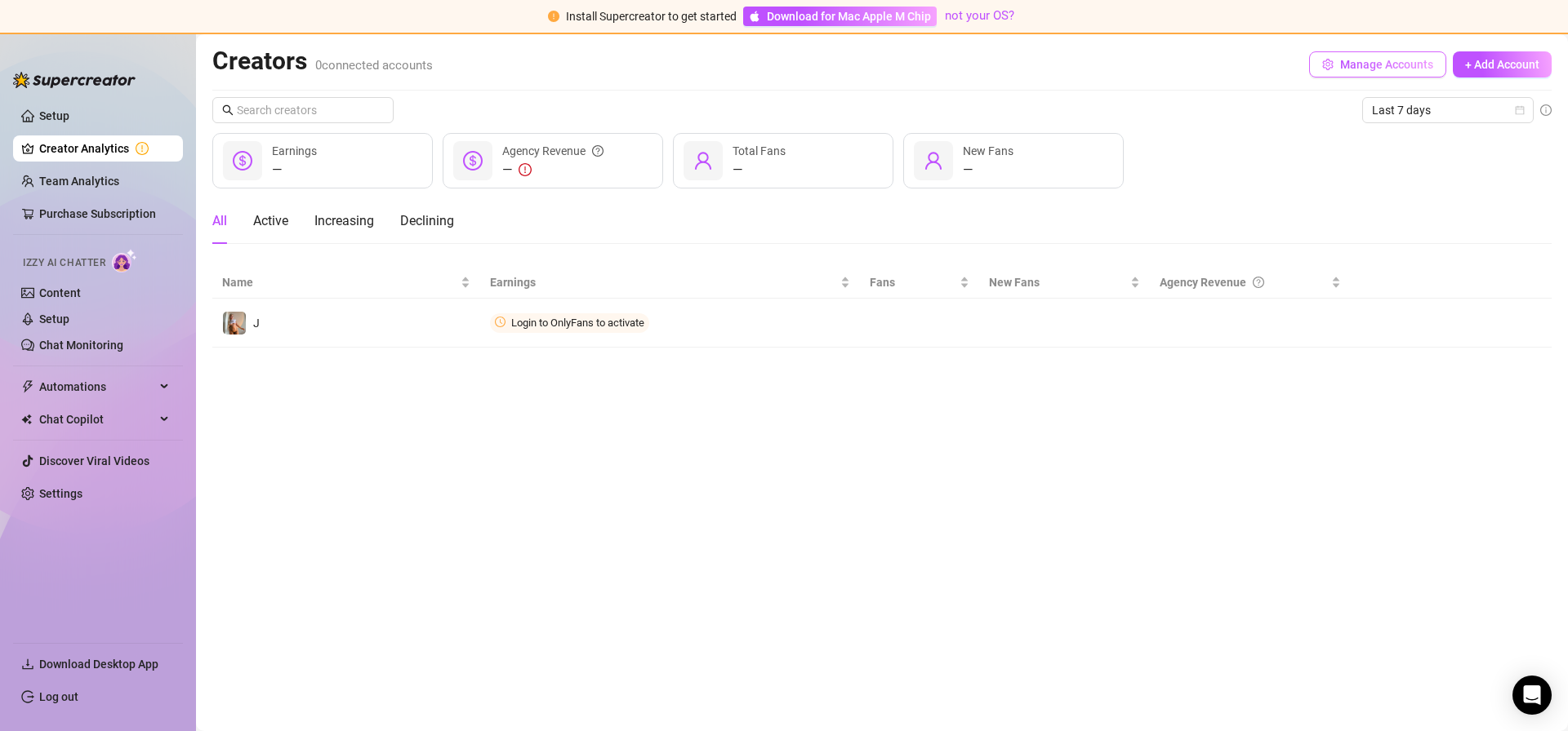
click at [1402, 59] on span "Manage Accounts" at bounding box center [1386, 64] width 93 height 13
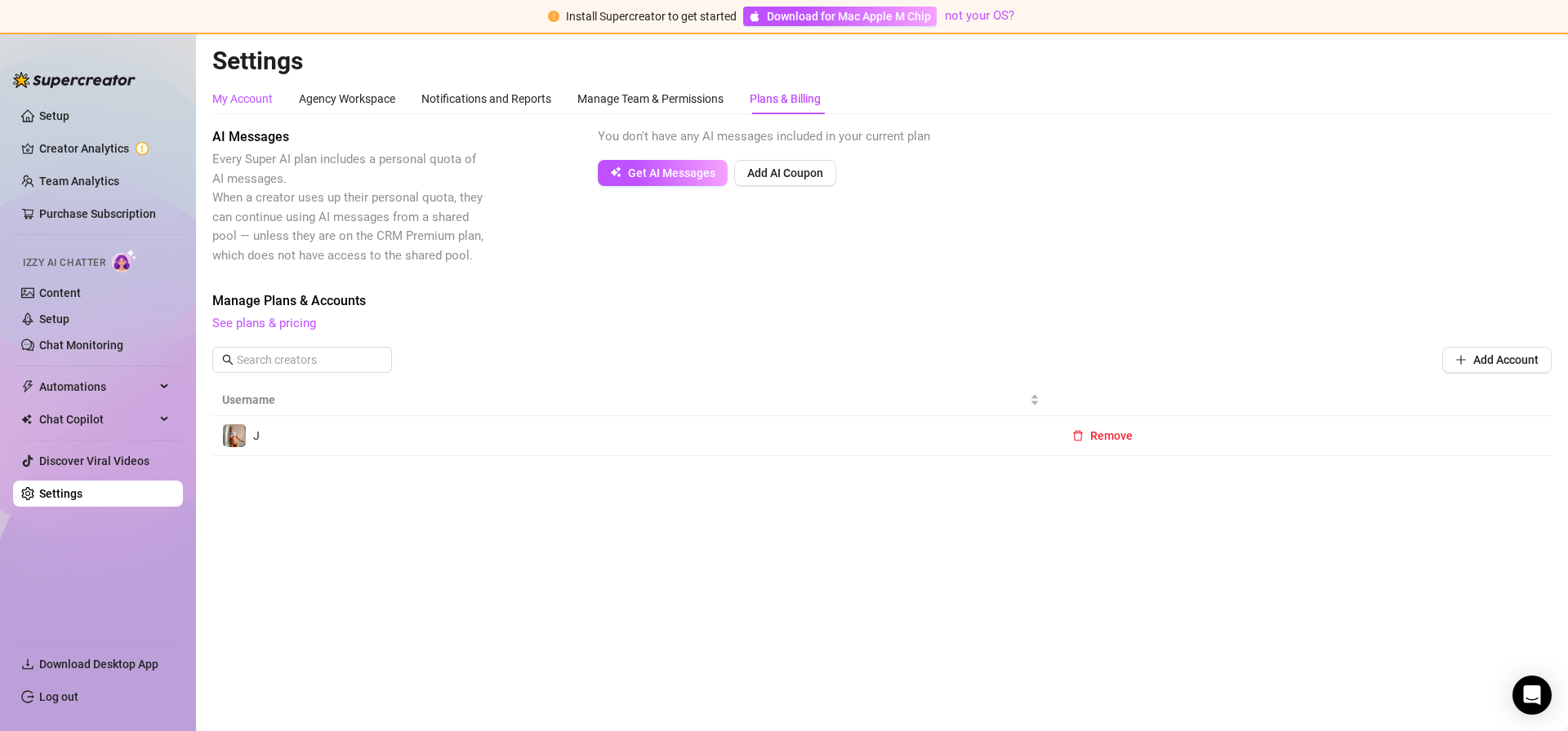
click at [259, 105] on div "My Account" at bounding box center [242, 98] width 60 height 18
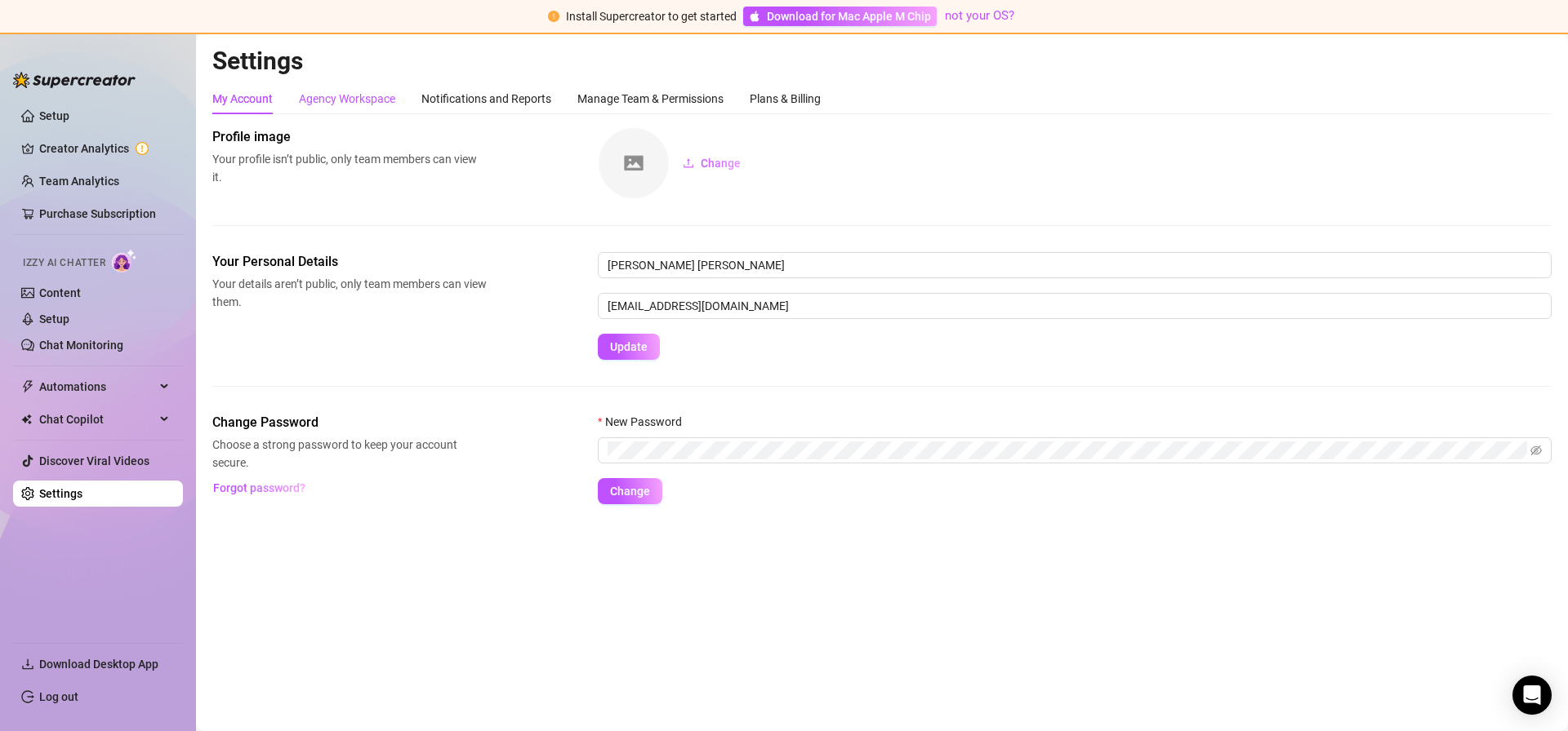
click at [329, 106] on div "Agency Workspace" at bounding box center [347, 98] width 97 height 18
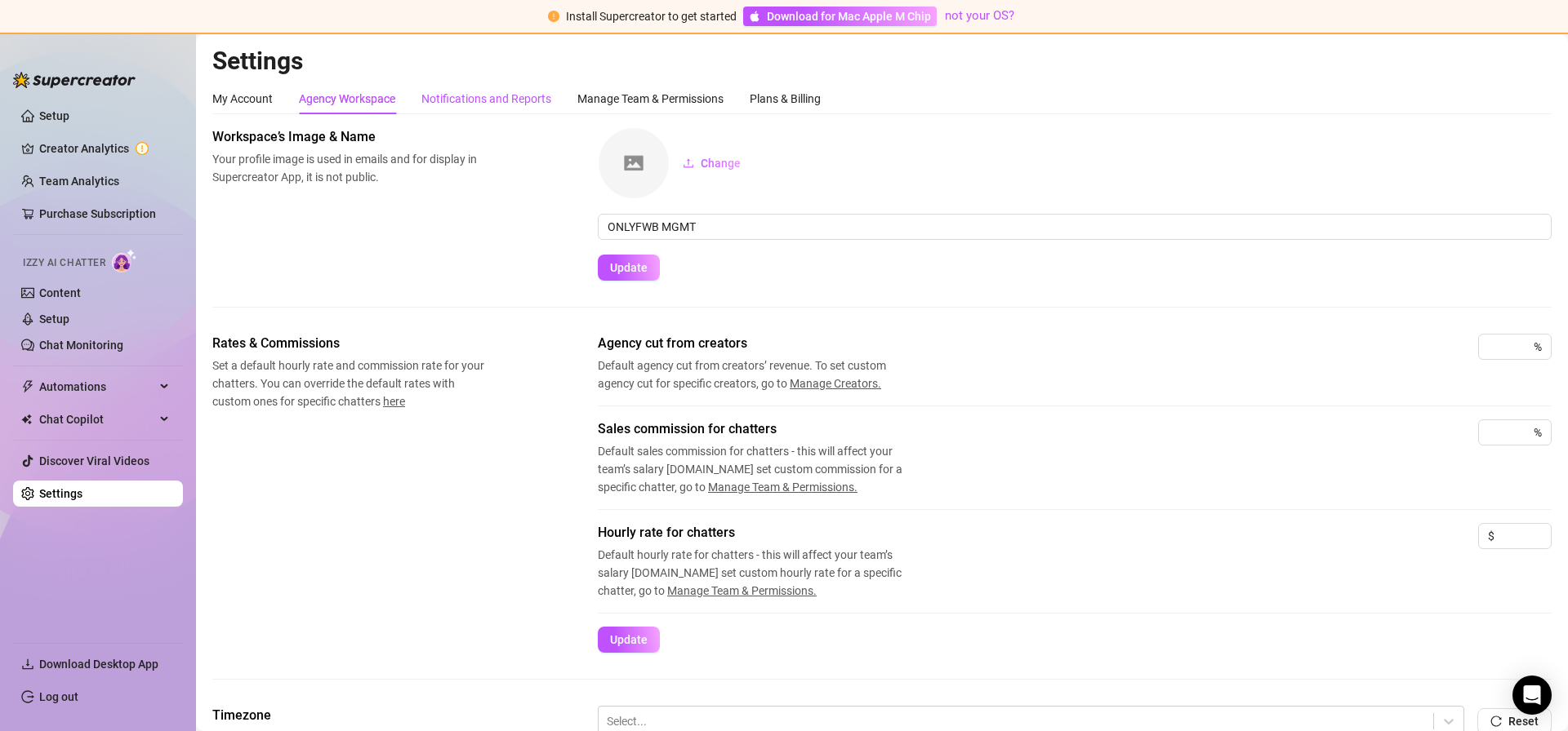
click at [439, 103] on div "Notifications and Reports" at bounding box center [486, 98] width 130 height 18
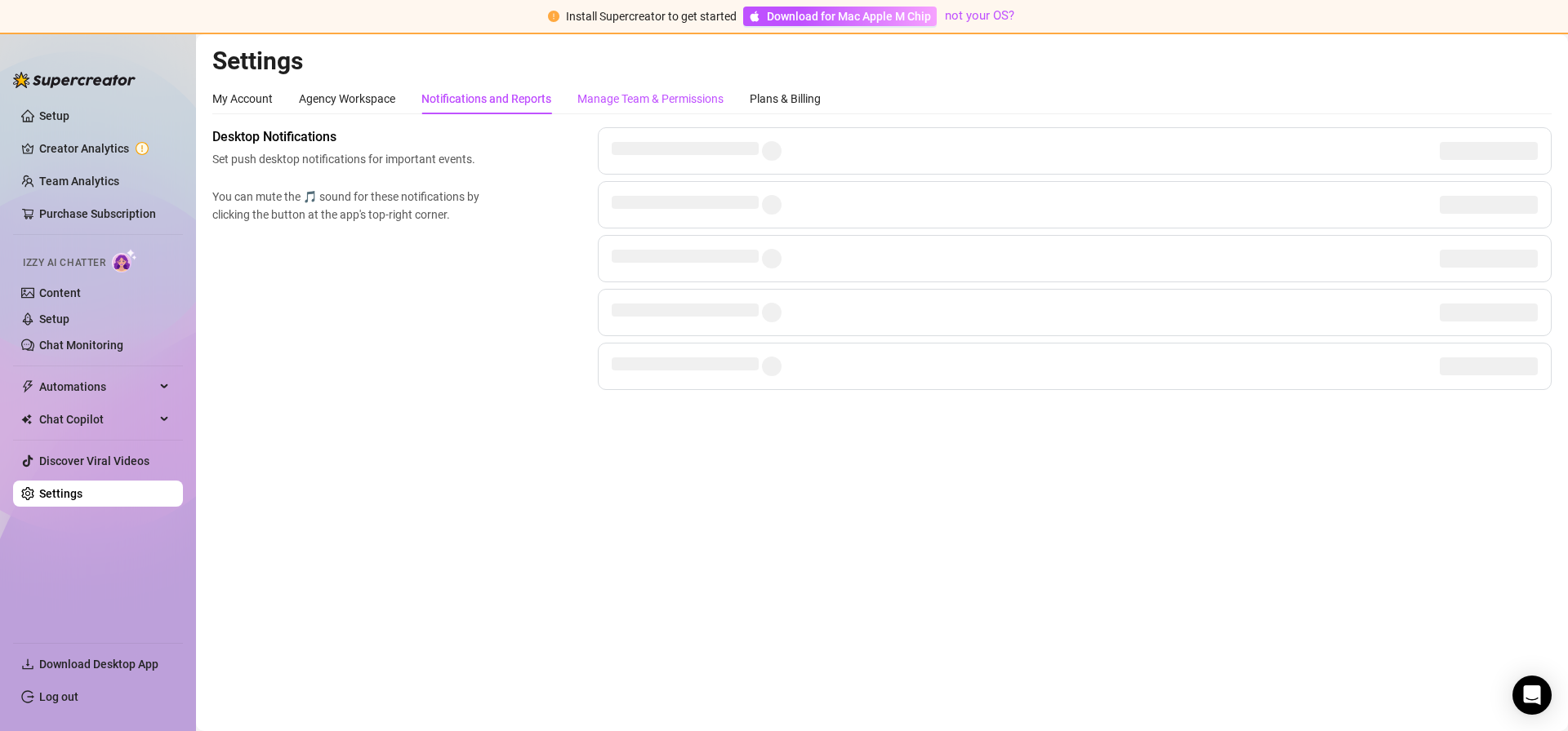
click at [637, 105] on div "Manage Team & Permissions" at bounding box center [650, 98] width 146 height 18
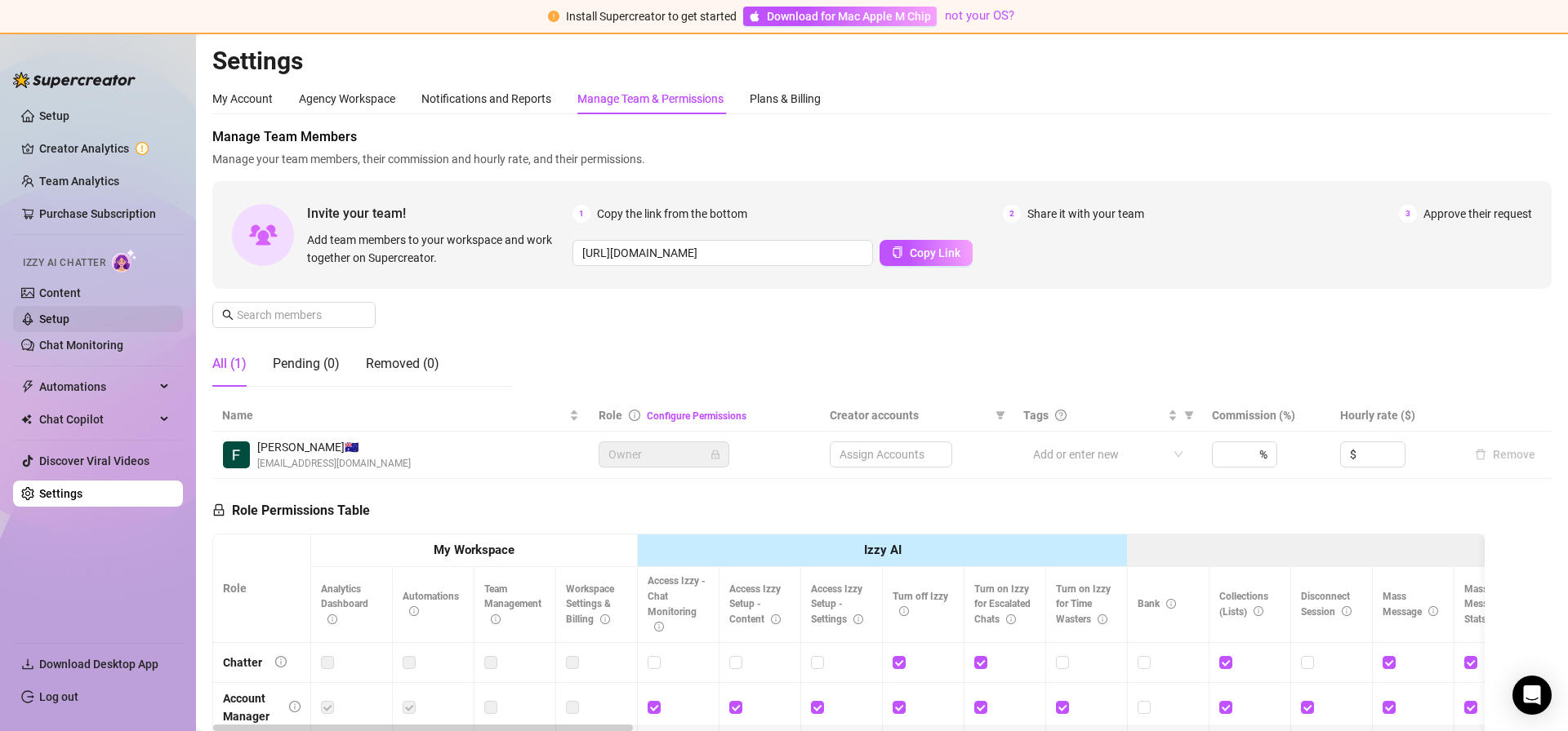
click at [69, 318] on link "Setup" at bounding box center [54, 318] width 30 height 13
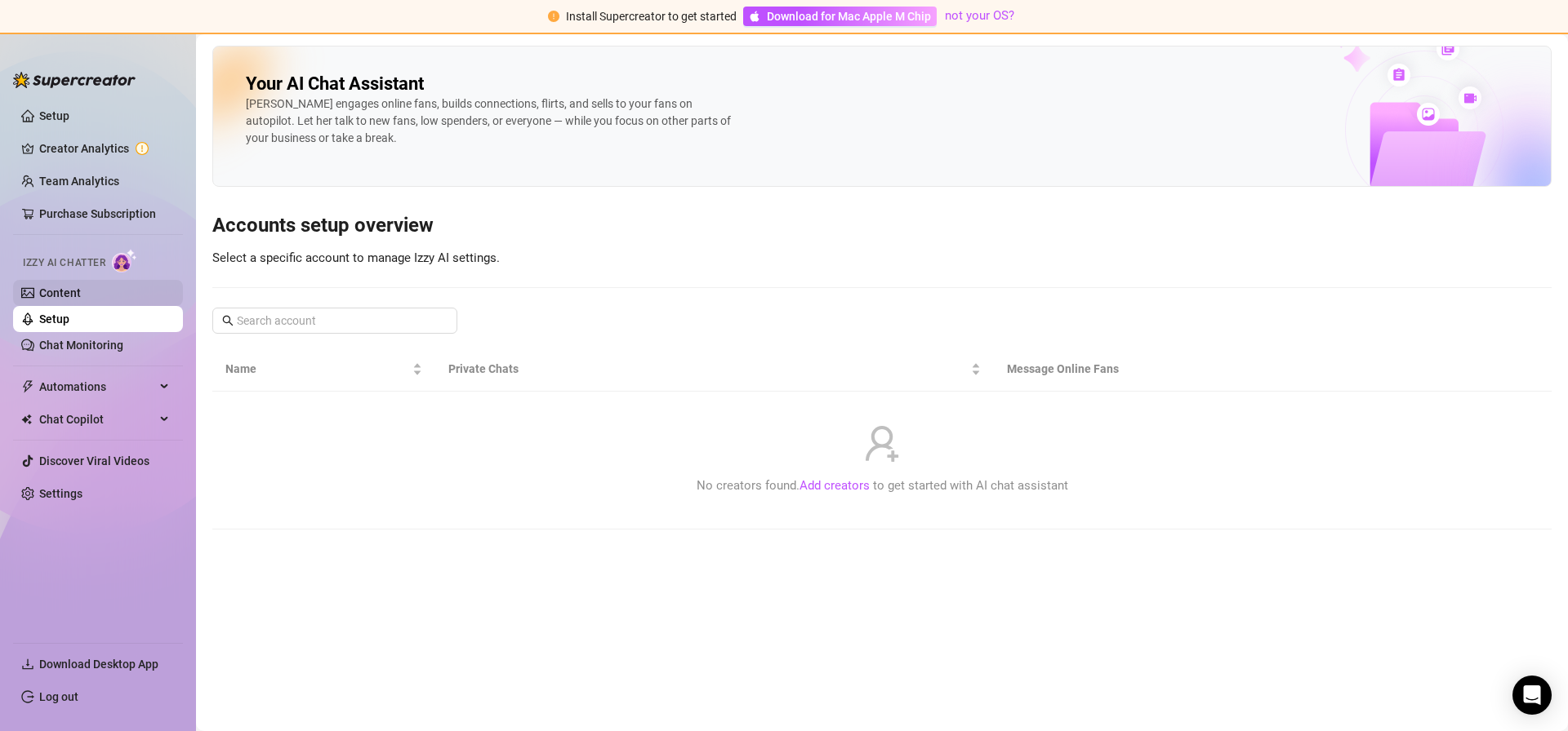
click at [81, 299] on link "Content" at bounding box center [59, 293] width 42 height 13
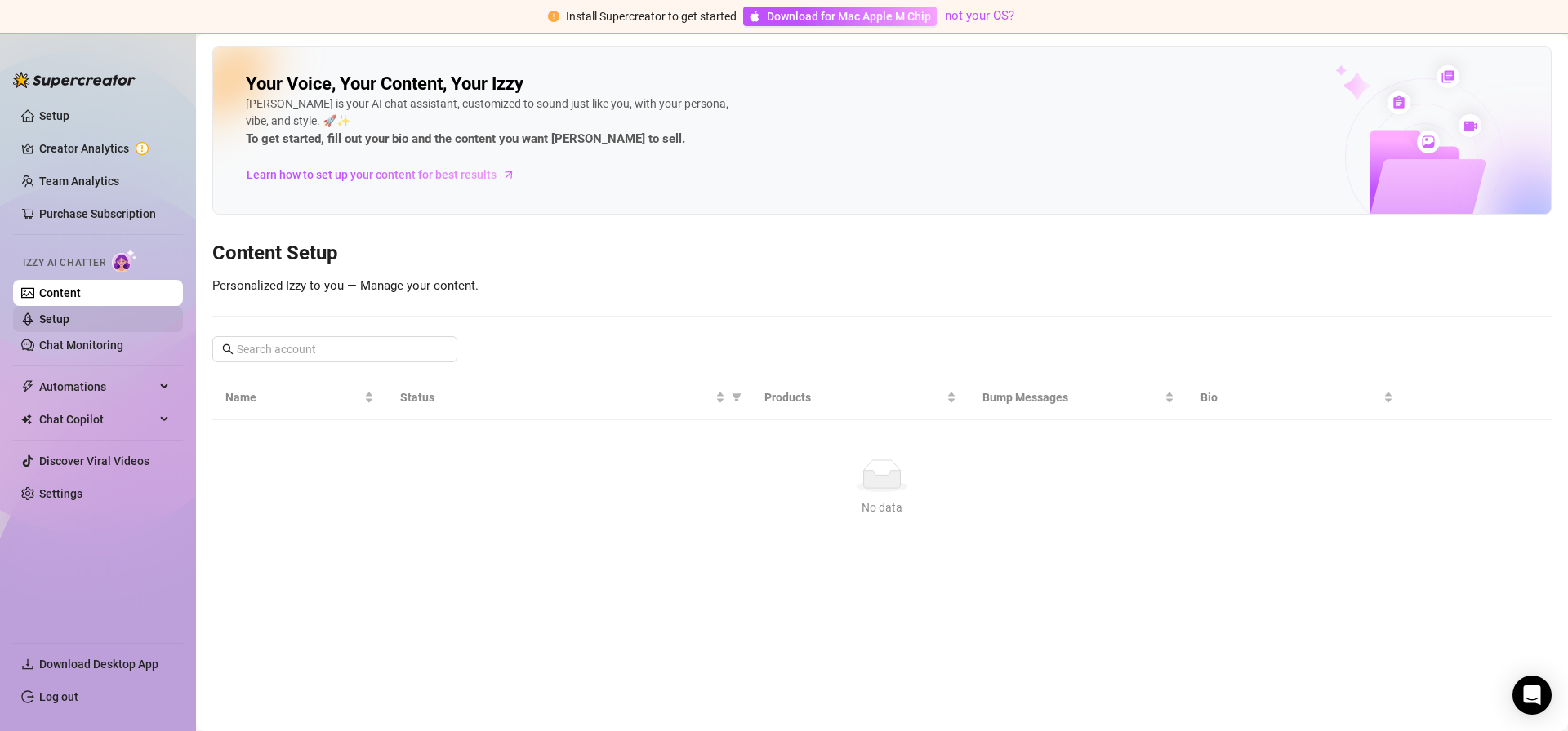
click at [69, 318] on link "Setup" at bounding box center [54, 318] width 30 height 13
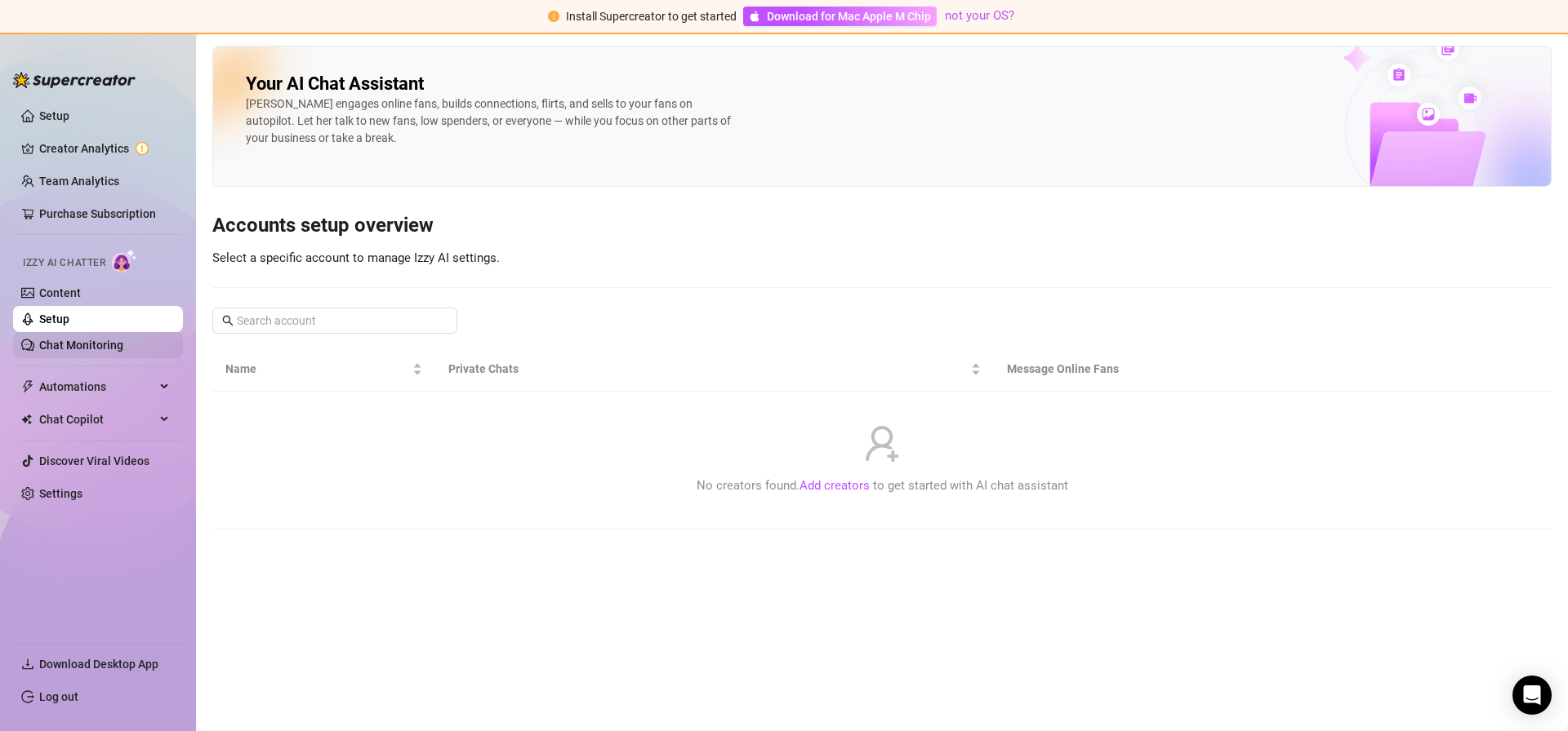
click at [123, 343] on link "Chat Monitoring" at bounding box center [81, 345] width 84 height 13
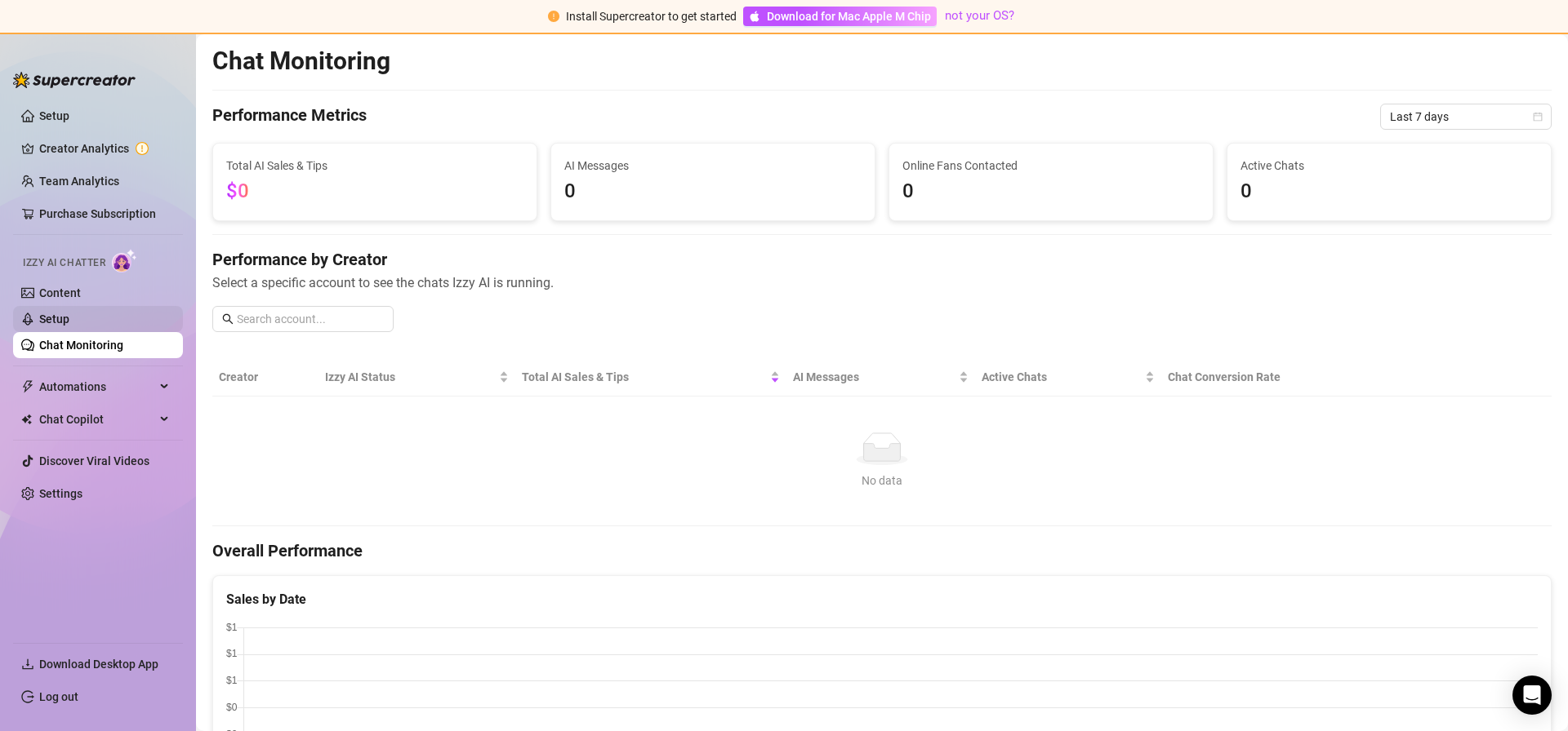
click at [69, 312] on link "Setup" at bounding box center [54, 318] width 30 height 13
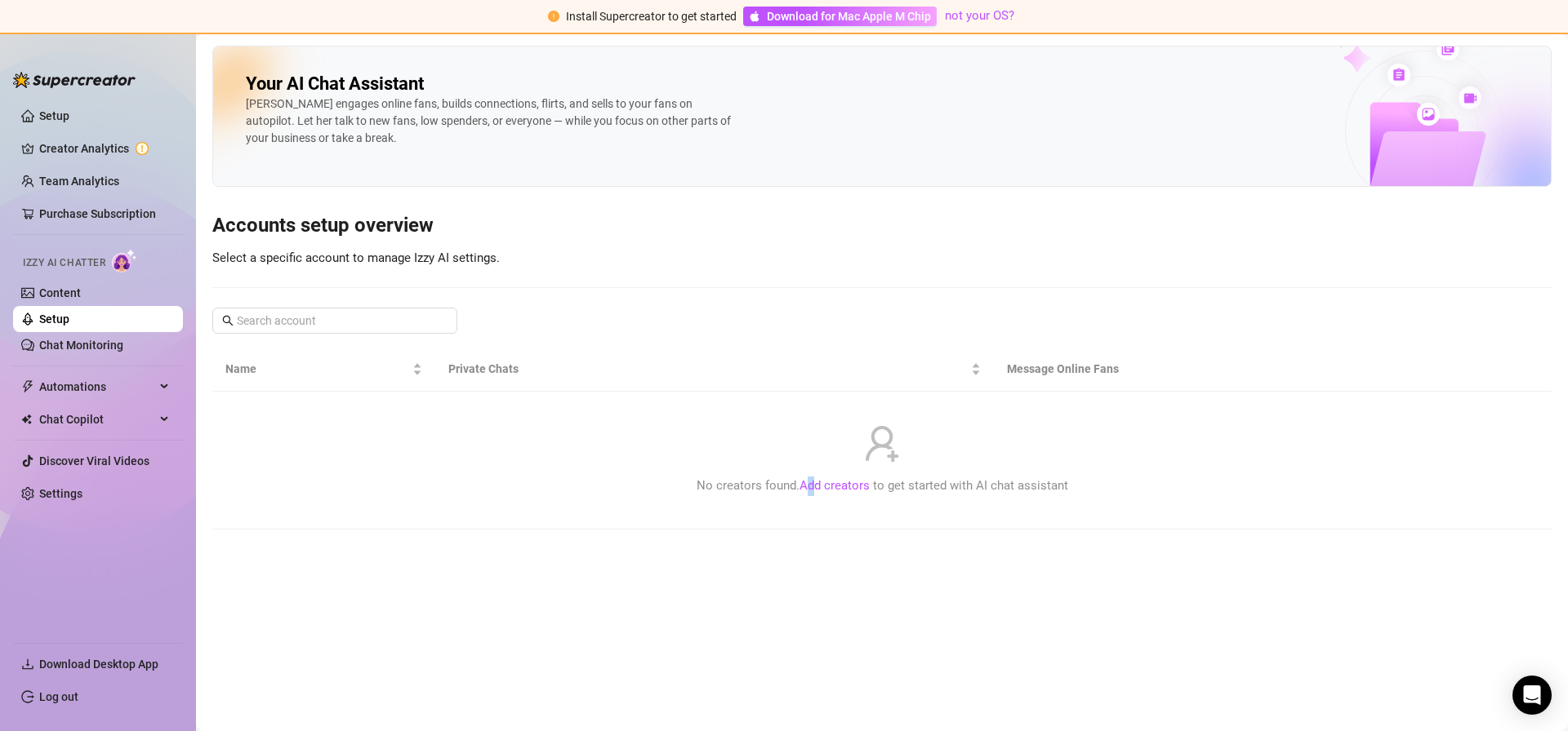
click at [812, 489] on link "Add creators" at bounding box center [834, 485] width 70 height 15
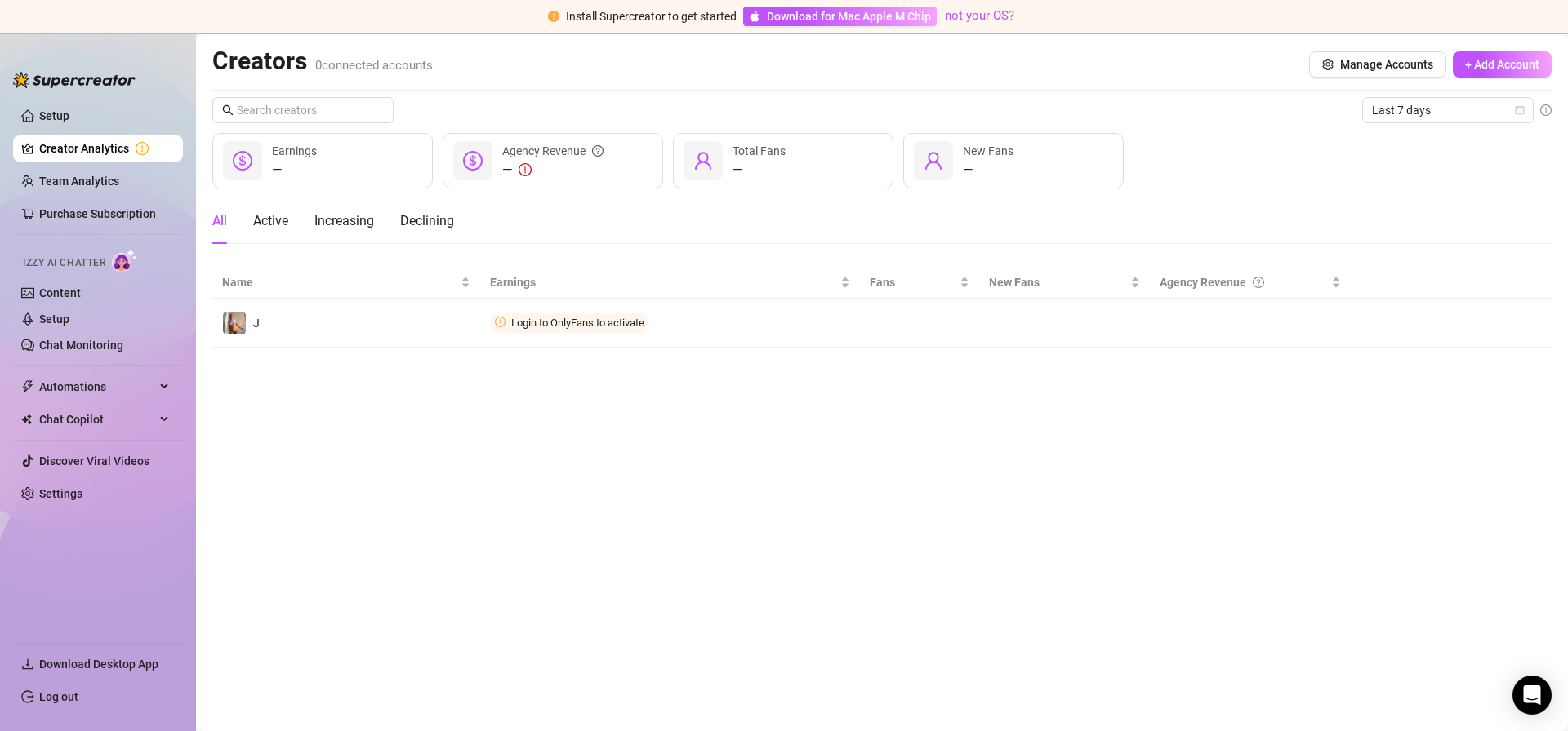
click at [812, 490] on main "Creators 0 connected accounts Manage Accounts + Add Account Last 7 days — Earni…" at bounding box center [882, 383] width 1372 height 697
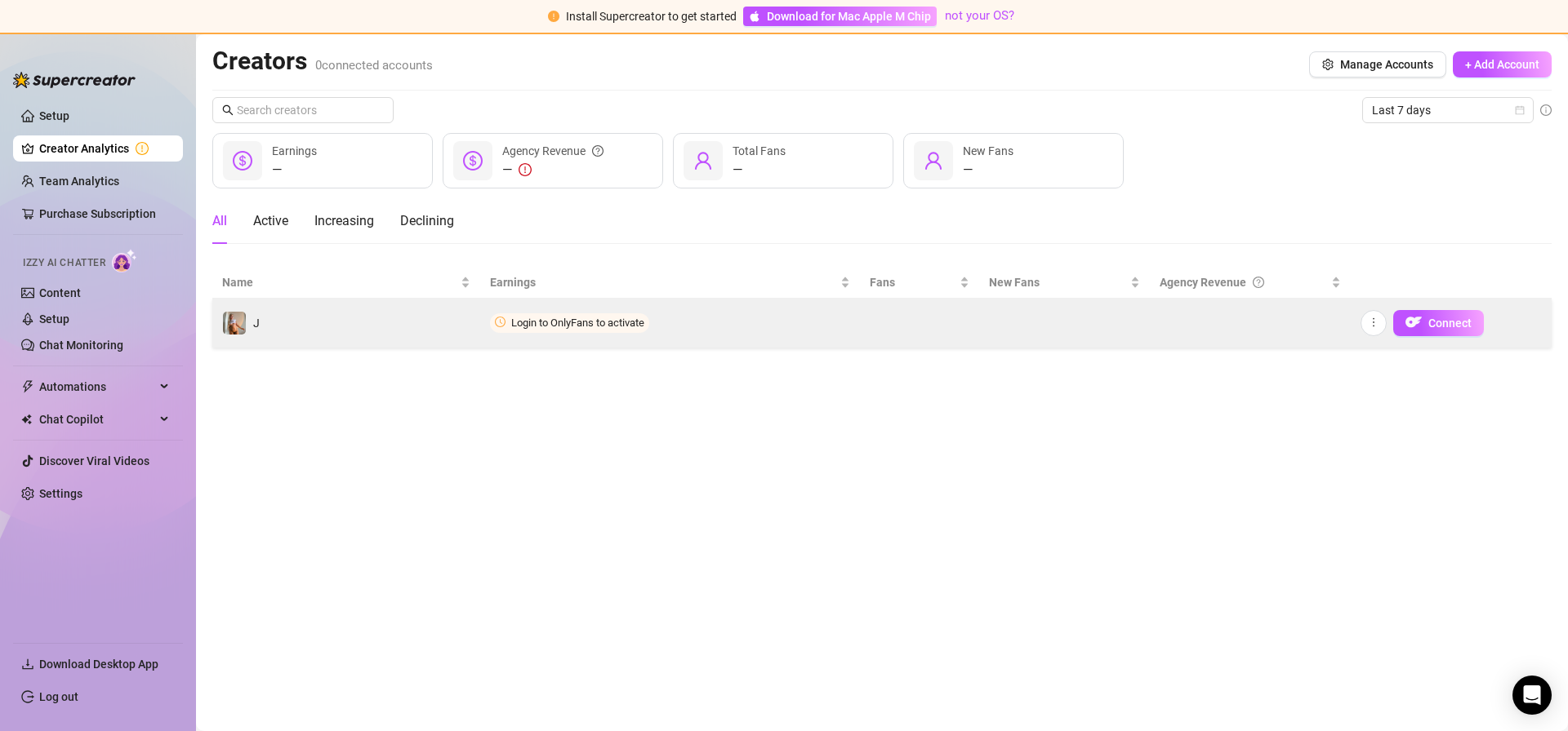
click at [502, 318] on icon "clock-circle" at bounding box center [500, 322] width 11 height 11
click at [1416, 323] on img "button" at bounding box center [1413, 322] width 16 height 16
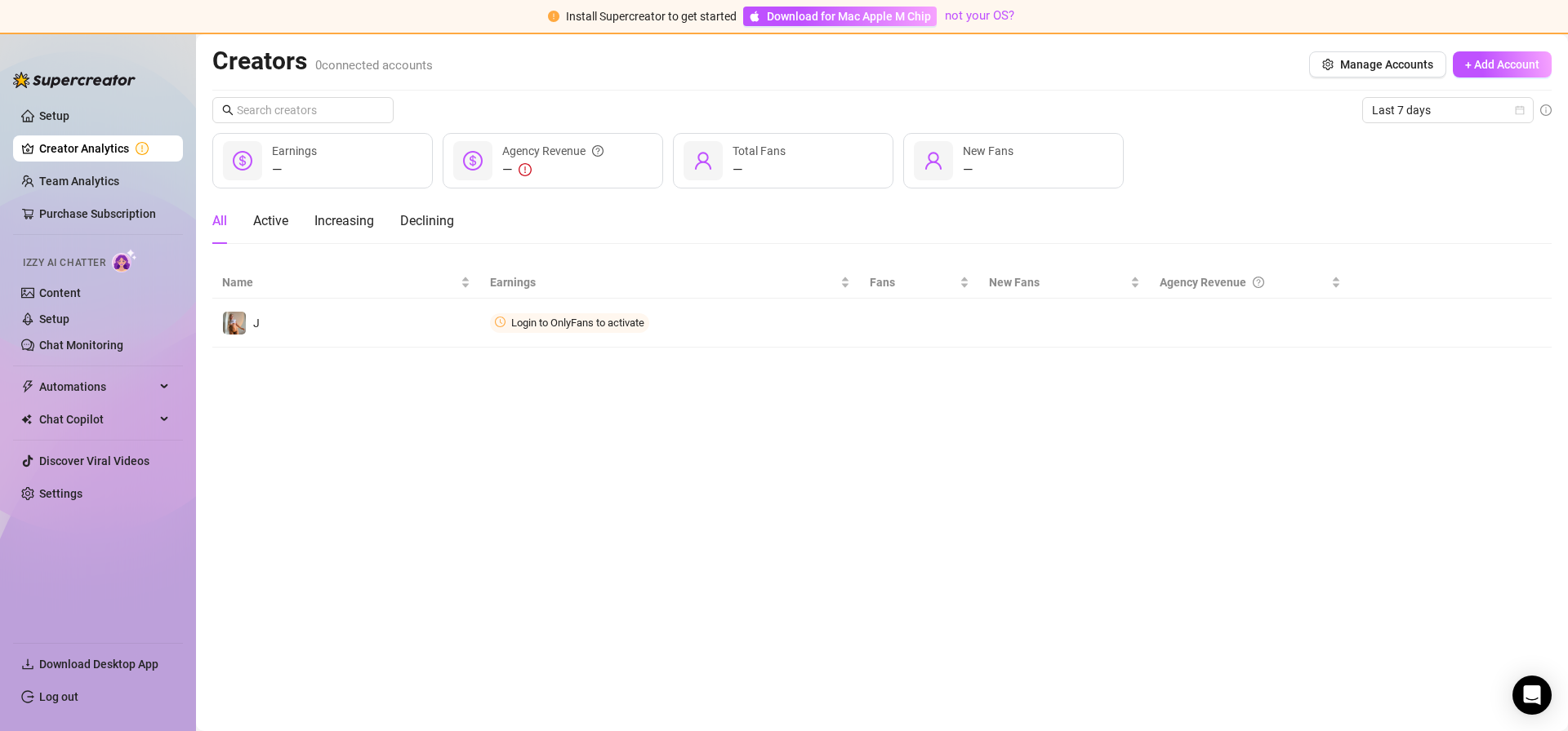
click at [1421, 361] on main "Creators 0 connected accounts Manage Accounts + Add Account Last 7 days — Earni…" at bounding box center [882, 383] width 1372 height 697
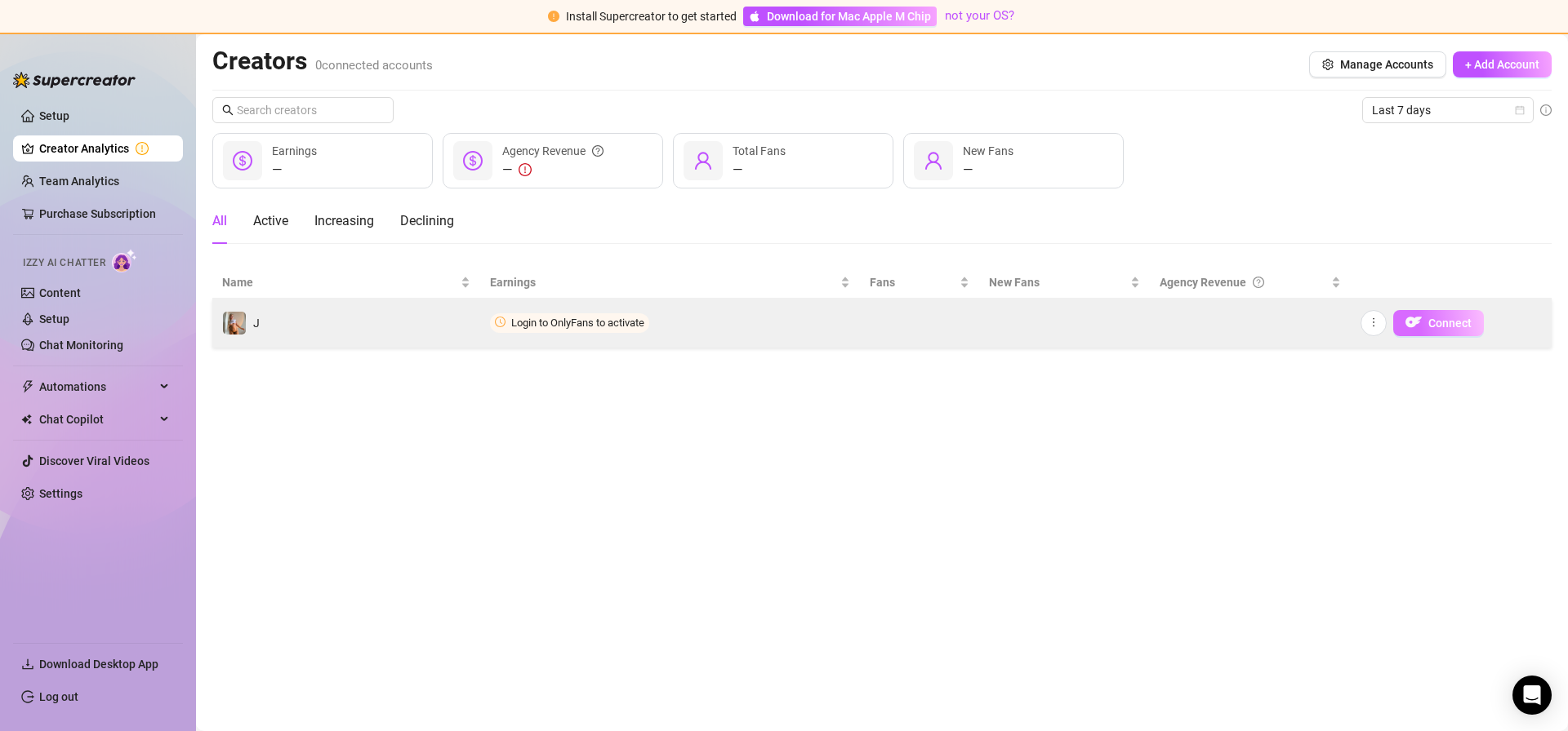
click at [1421, 325] on img "button" at bounding box center [1413, 322] width 16 height 16
click at [1421, 324] on img "button" at bounding box center [1413, 322] width 16 height 16
click at [1421, 325] on img "button" at bounding box center [1413, 322] width 16 height 16
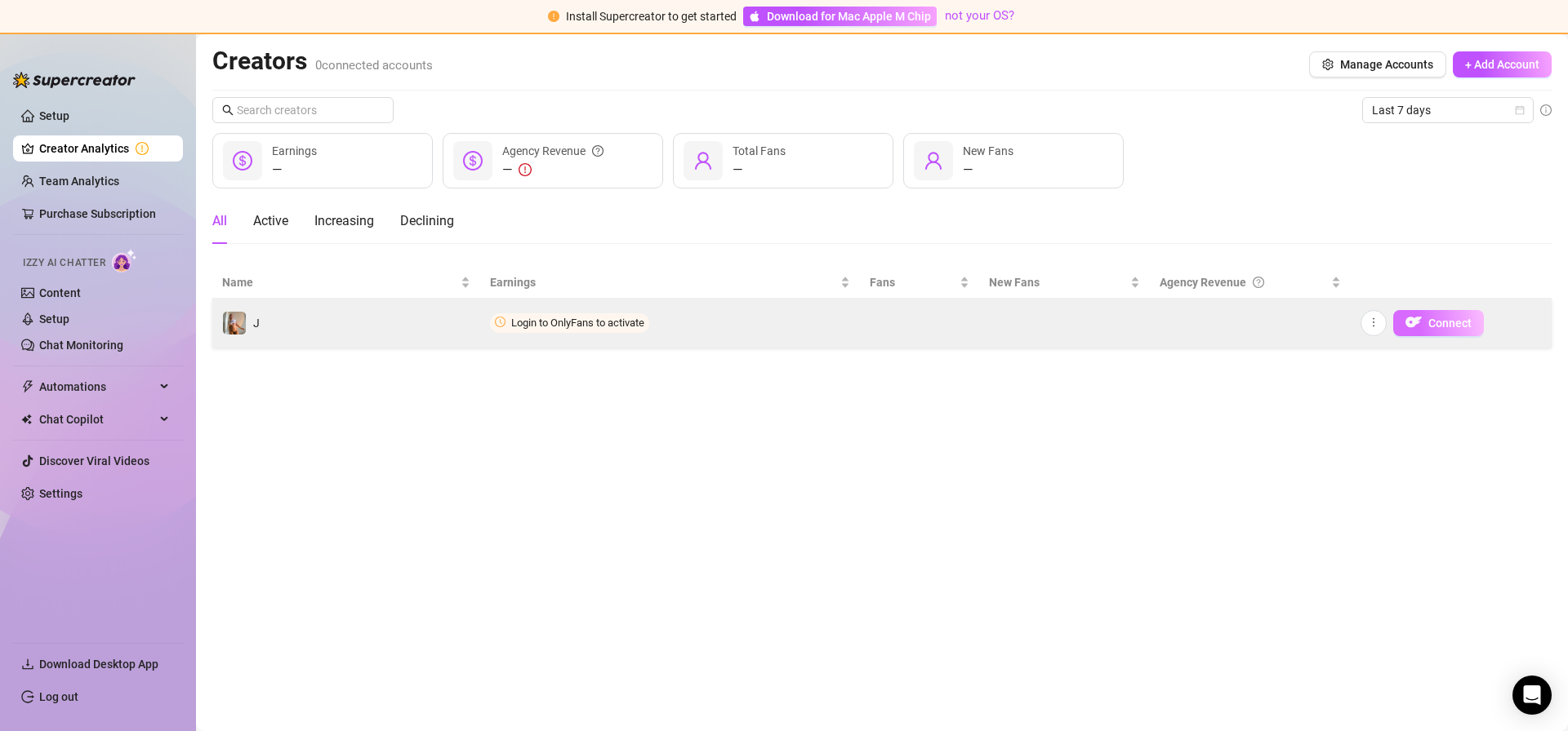
click at [1421, 324] on img "button" at bounding box center [1413, 322] width 16 height 16
